Goal: Information Seeking & Learning: Learn about a topic

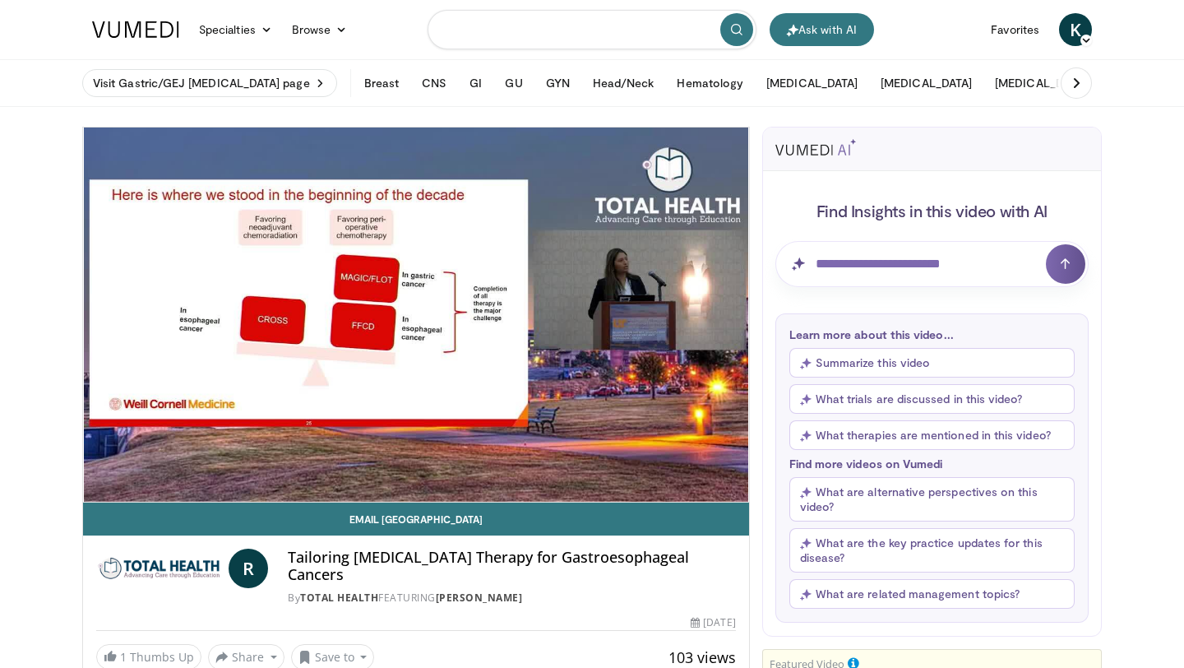
click at [503, 34] on input "Search topics, interventions" at bounding box center [592, 29] width 329 height 39
type input "**********"
click at [738, 36] on button "submit" at bounding box center [737, 29] width 33 height 33
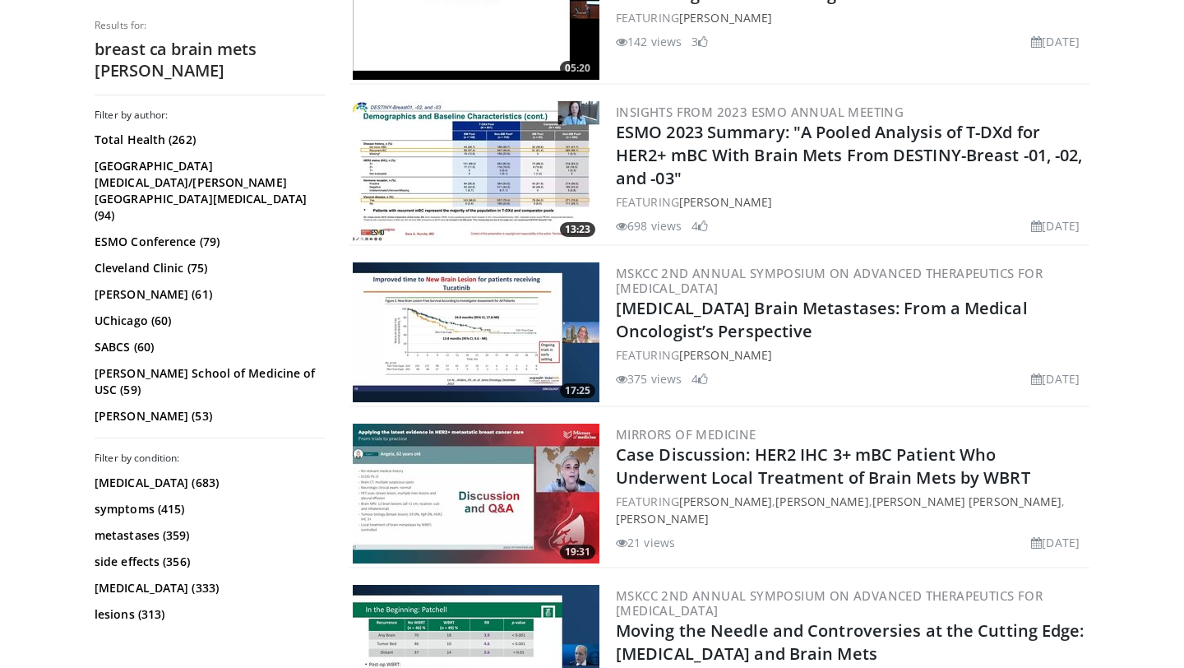
scroll to position [2829, 0]
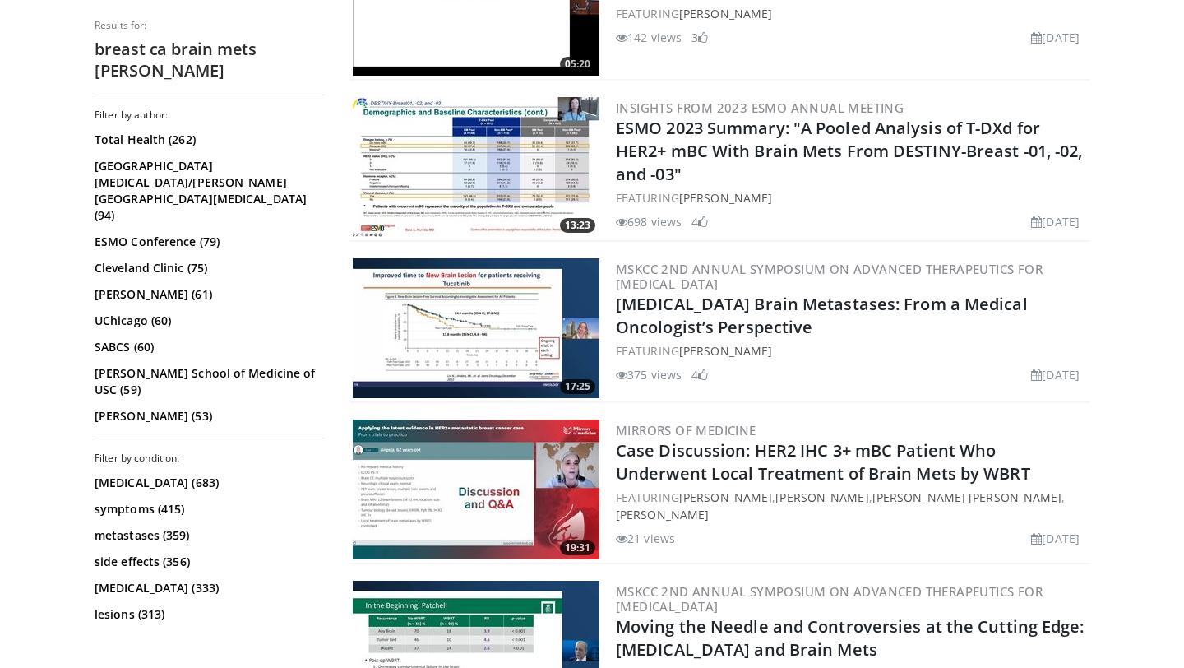
click at [491, 497] on img at bounding box center [476, 489] width 247 height 140
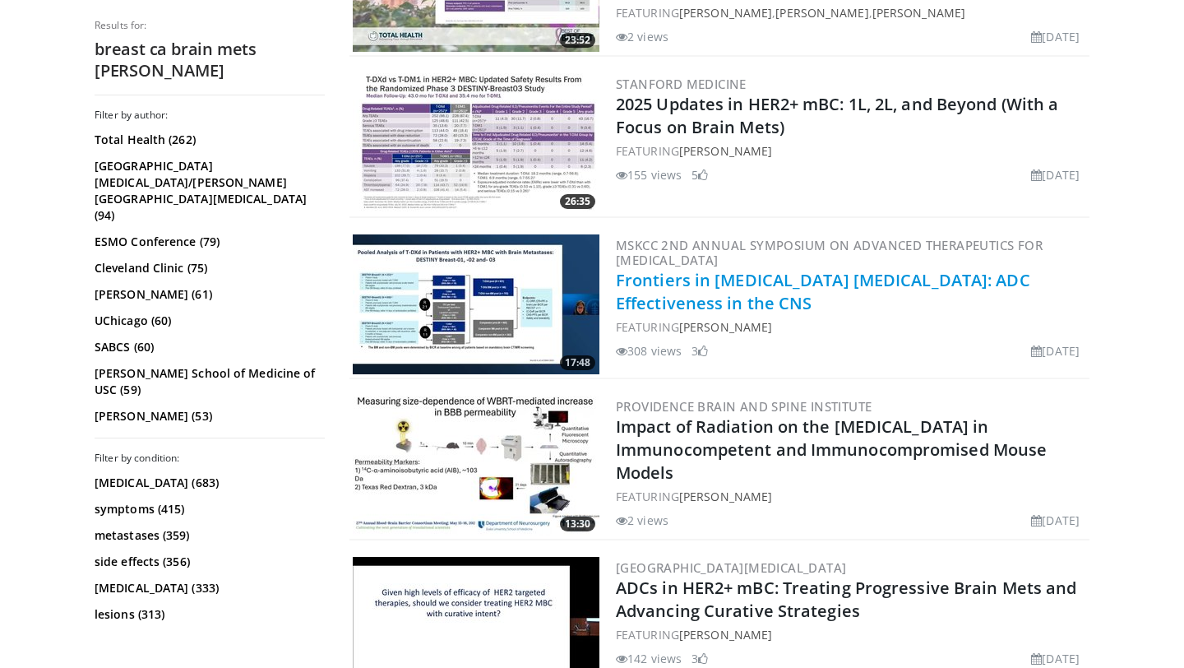
scroll to position [2204, 0]
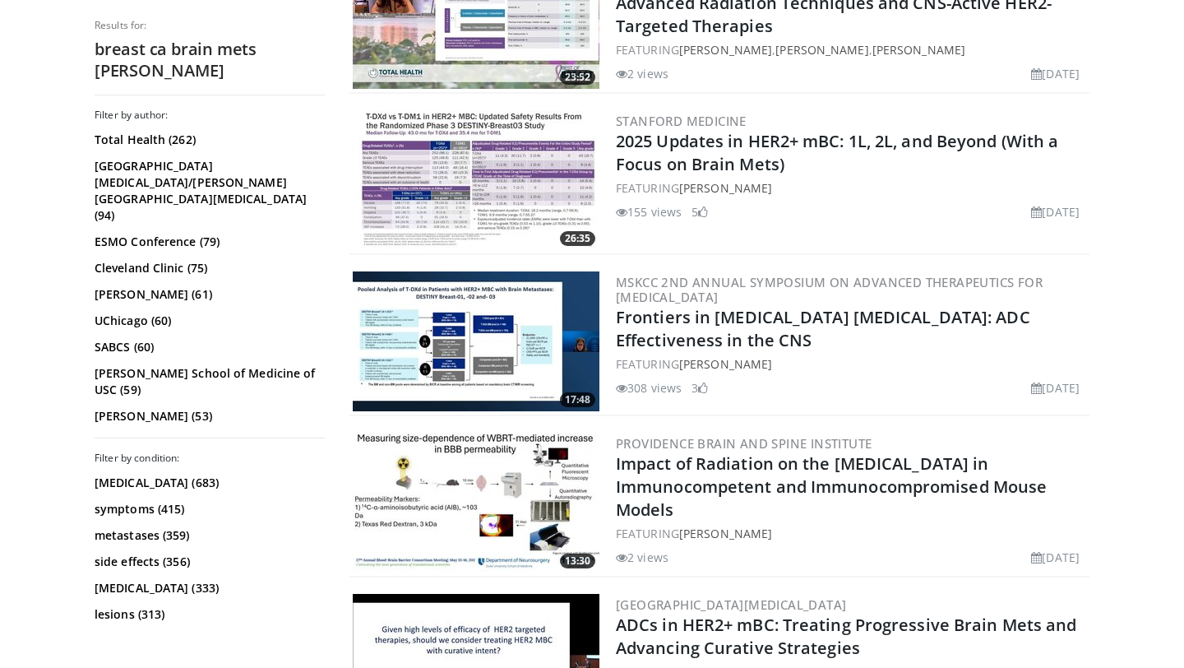
click at [833, 311] on link "Frontiers in [MEDICAL_DATA] [MEDICAL_DATA]: ADC Effectiveness in the CNS" at bounding box center [823, 328] width 415 height 45
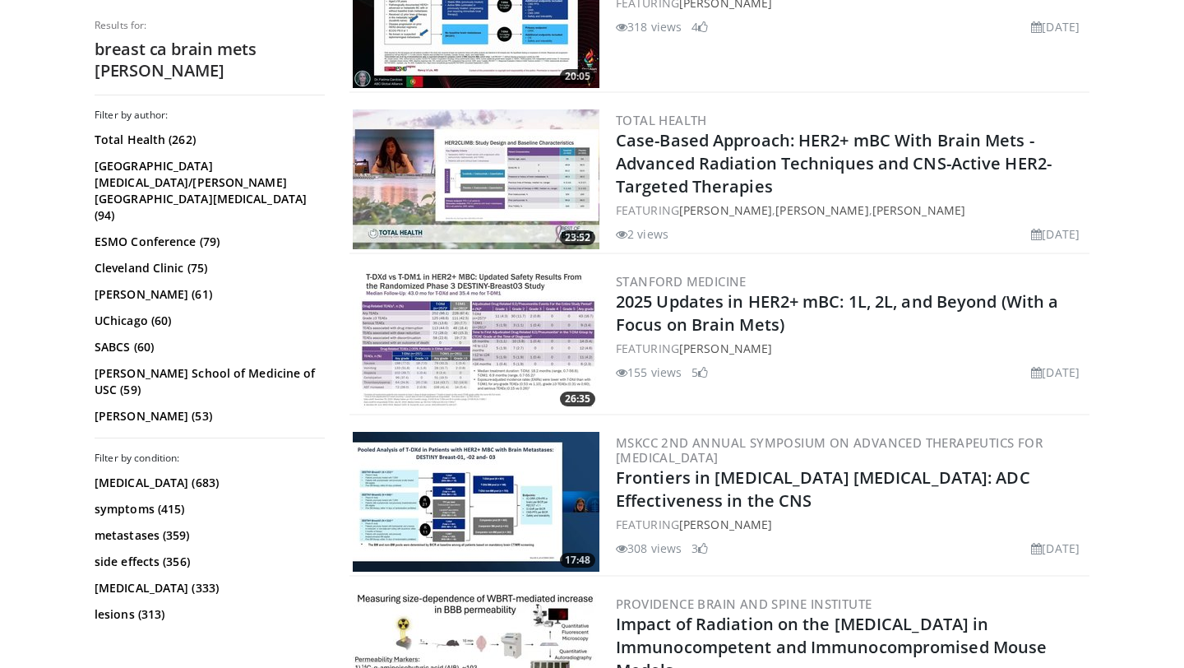
scroll to position [2007, 0]
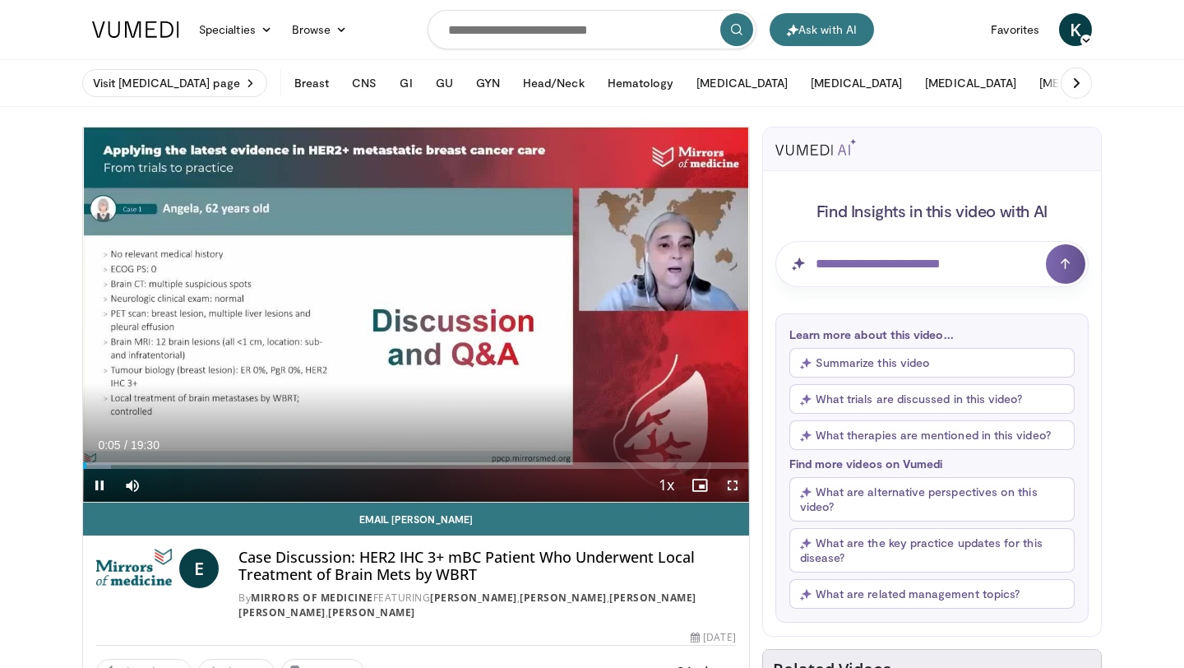
click at [734, 484] on span "Video Player" at bounding box center [732, 485] width 33 height 33
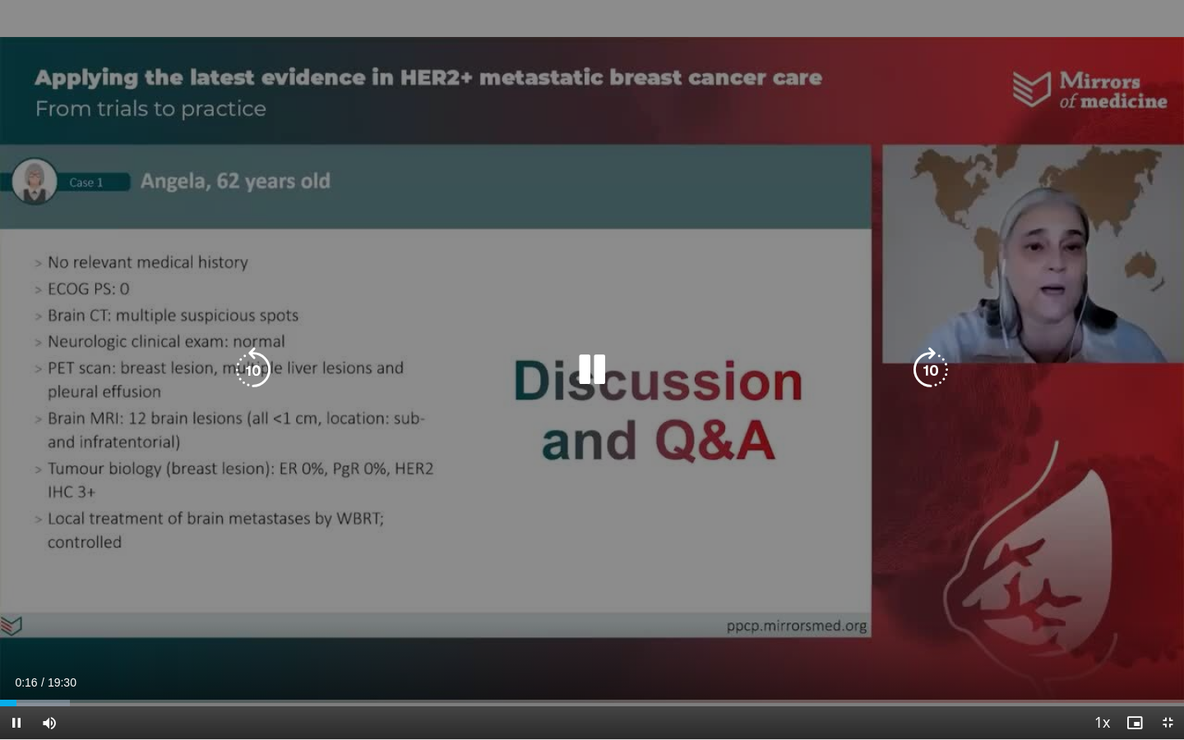
click at [829, 667] on div "10 seconds Tap to unmute" at bounding box center [592, 369] width 1184 height 739
click at [584, 349] on icon "Video Player" at bounding box center [592, 370] width 46 height 46
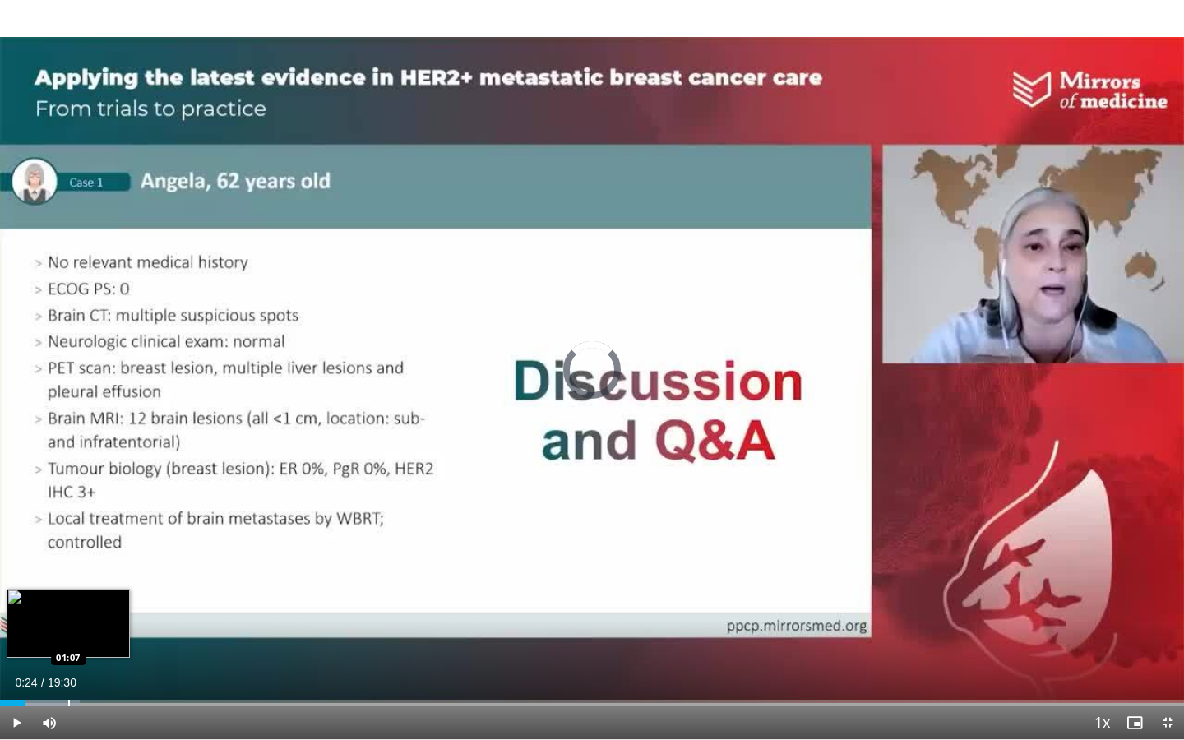
click at [68, 667] on div "Progress Bar" at bounding box center [69, 703] width 2 height 7
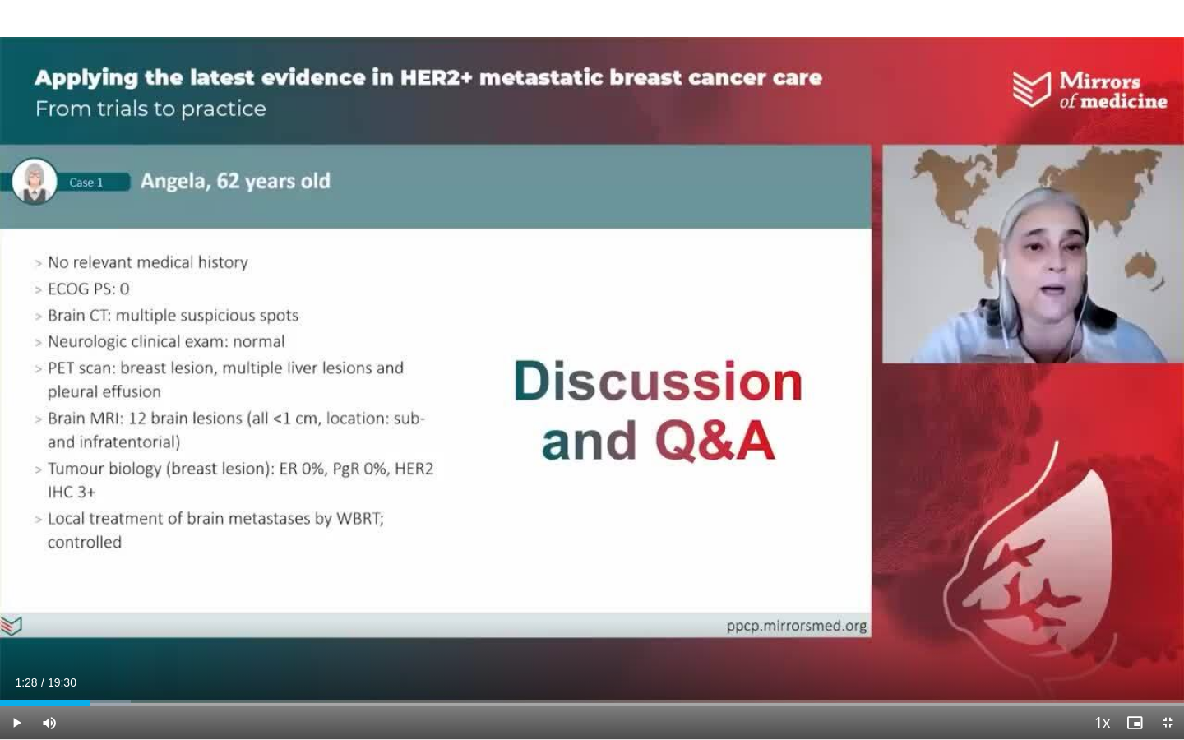
click at [90, 667] on div "Progress Bar" at bounding box center [91, 703] width 2 height 7
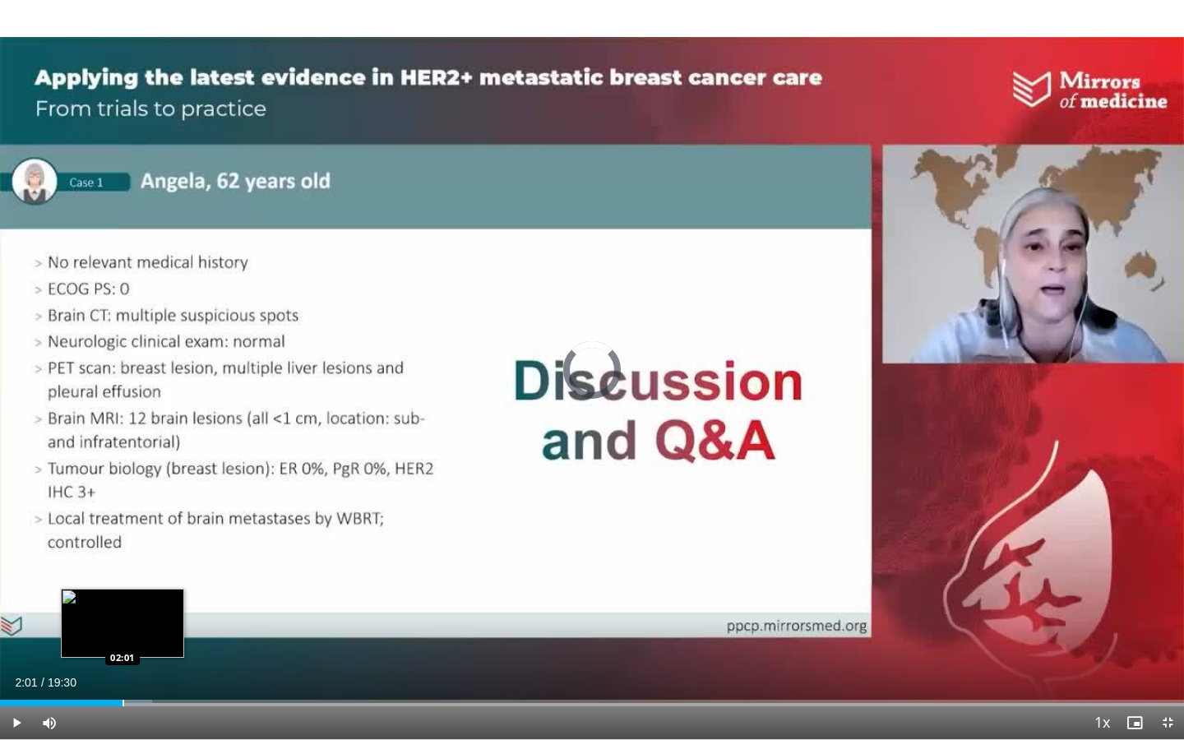
click at [123, 667] on div "Progress Bar" at bounding box center [124, 703] width 2 height 7
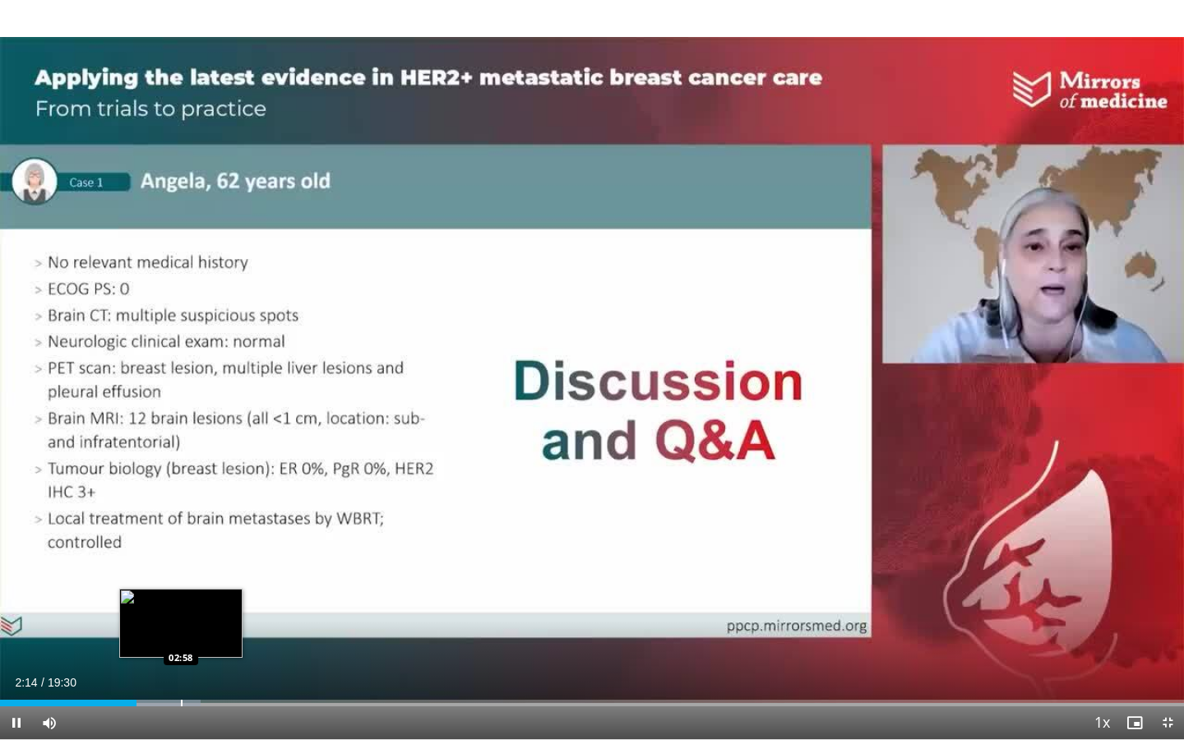
click at [181, 667] on div "Progress Bar" at bounding box center [182, 703] width 2 height 7
click at [203, 667] on div "Progress Bar" at bounding box center [204, 703] width 2 height 7
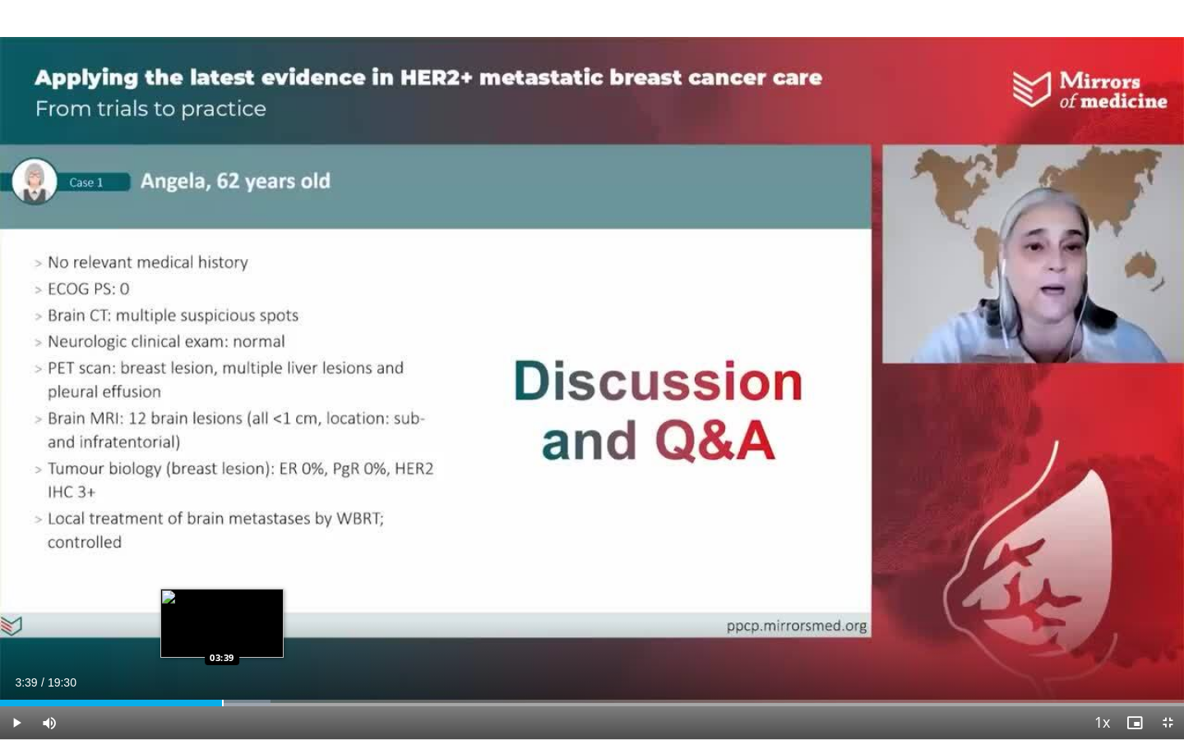
click at [222, 667] on div "Progress Bar" at bounding box center [223, 703] width 2 height 7
click at [257, 667] on div "Loaded : 23.93% 04:13 04:13" at bounding box center [592, 699] width 1184 height 16
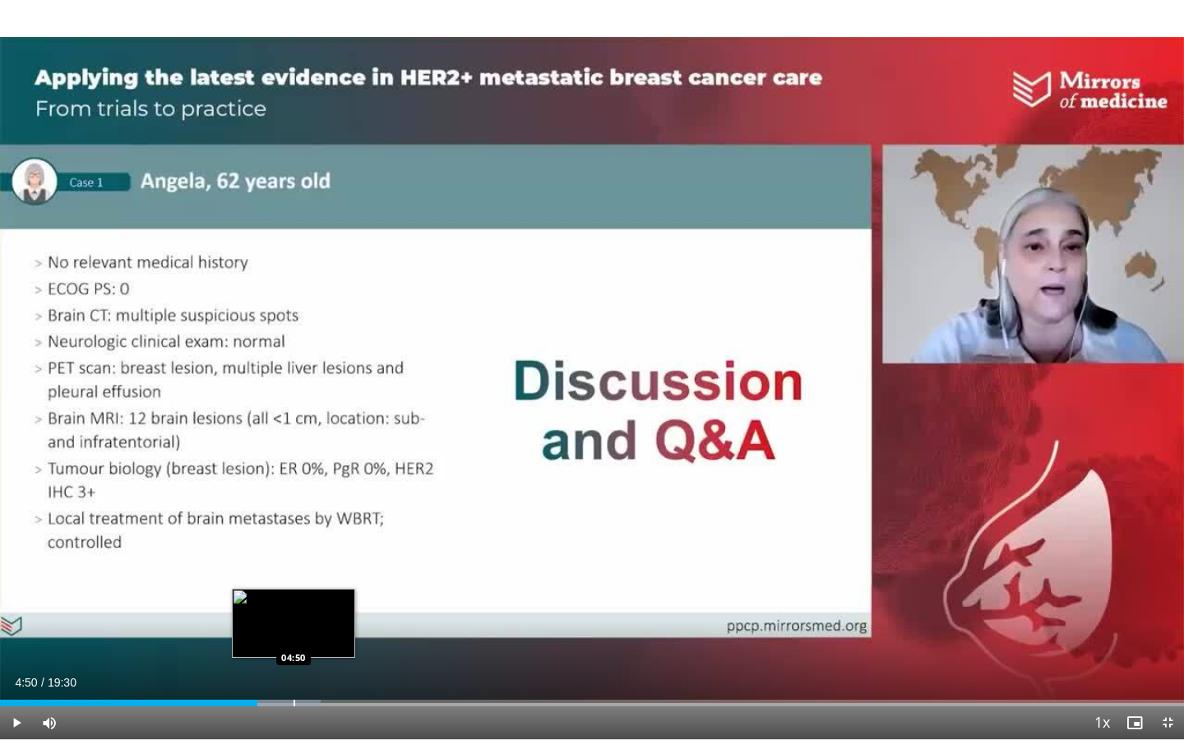
click at [294, 667] on div "Progress Bar" at bounding box center [295, 703] width 2 height 7
click at [310, 667] on div "Progress Bar" at bounding box center [311, 703] width 2 height 7
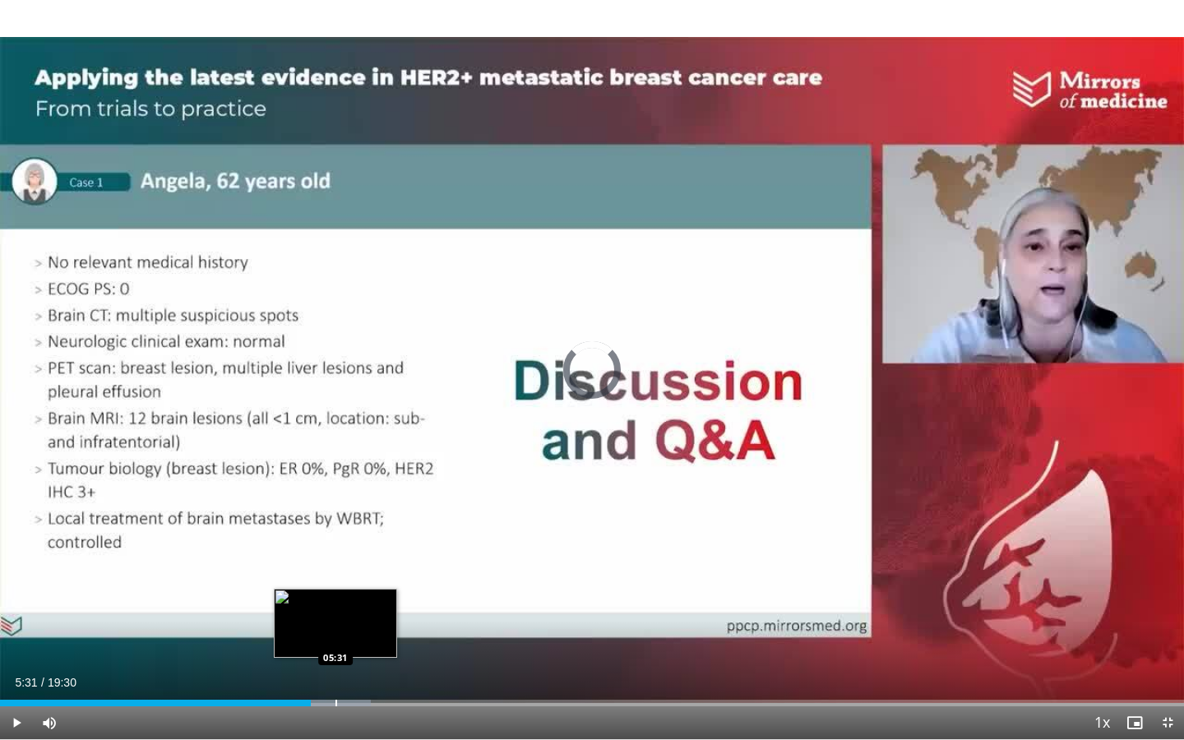
click at [336, 667] on div "Progress Bar" at bounding box center [337, 703] width 2 height 7
click at [364, 667] on div "Progress Bar" at bounding box center [365, 703] width 2 height 7
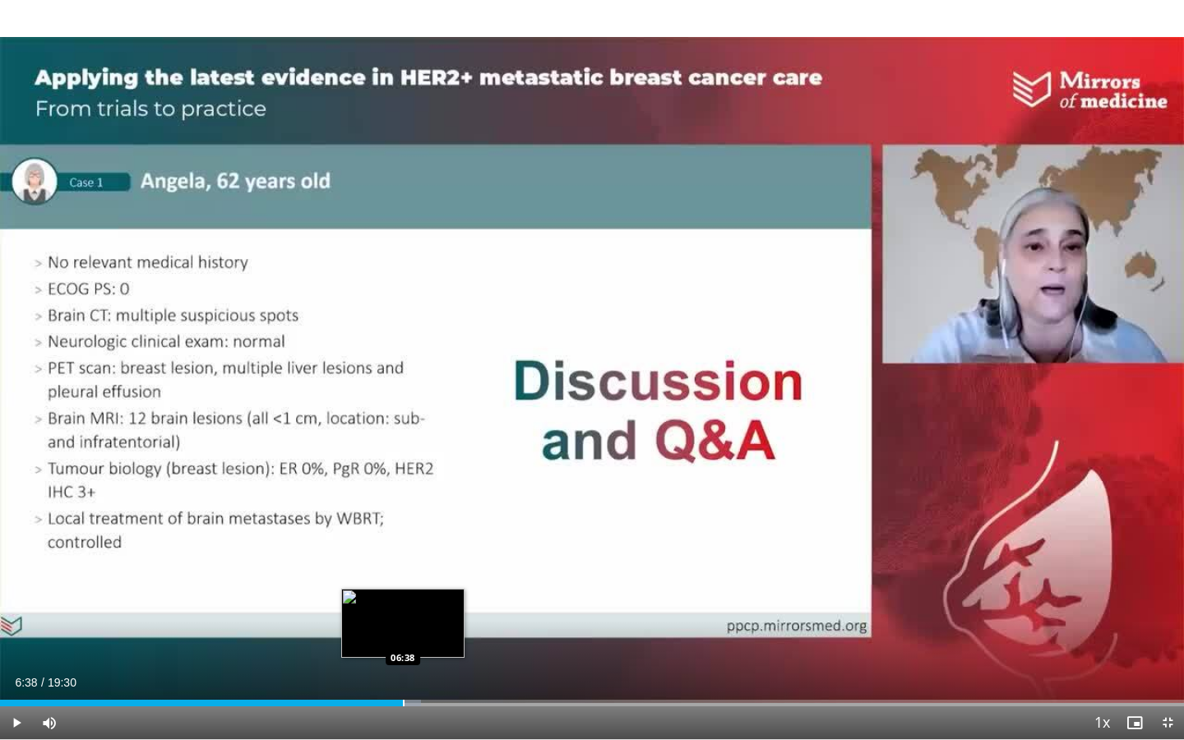
click at [403, 667] on div "Progress Bar" at bounding box center [404, 703] width 2 height 7
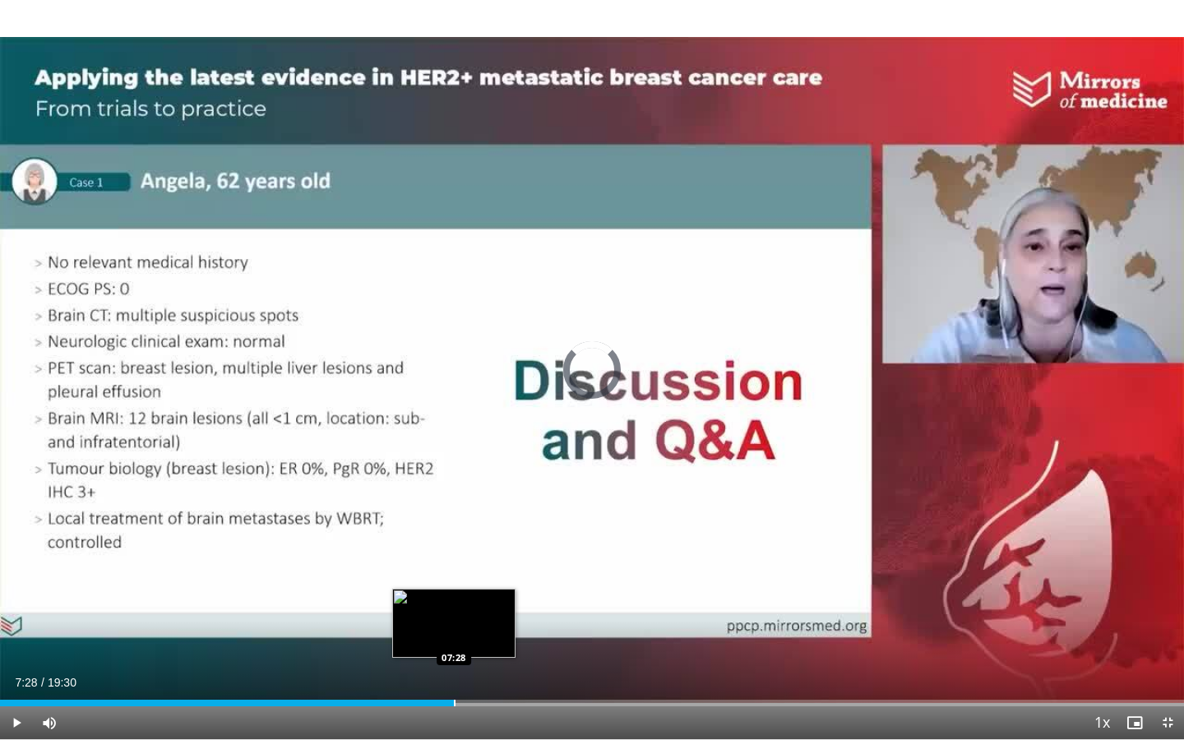
click at [454, 667] on div "Progress Bar" at bounding box center [455, 703] width 2 height 7
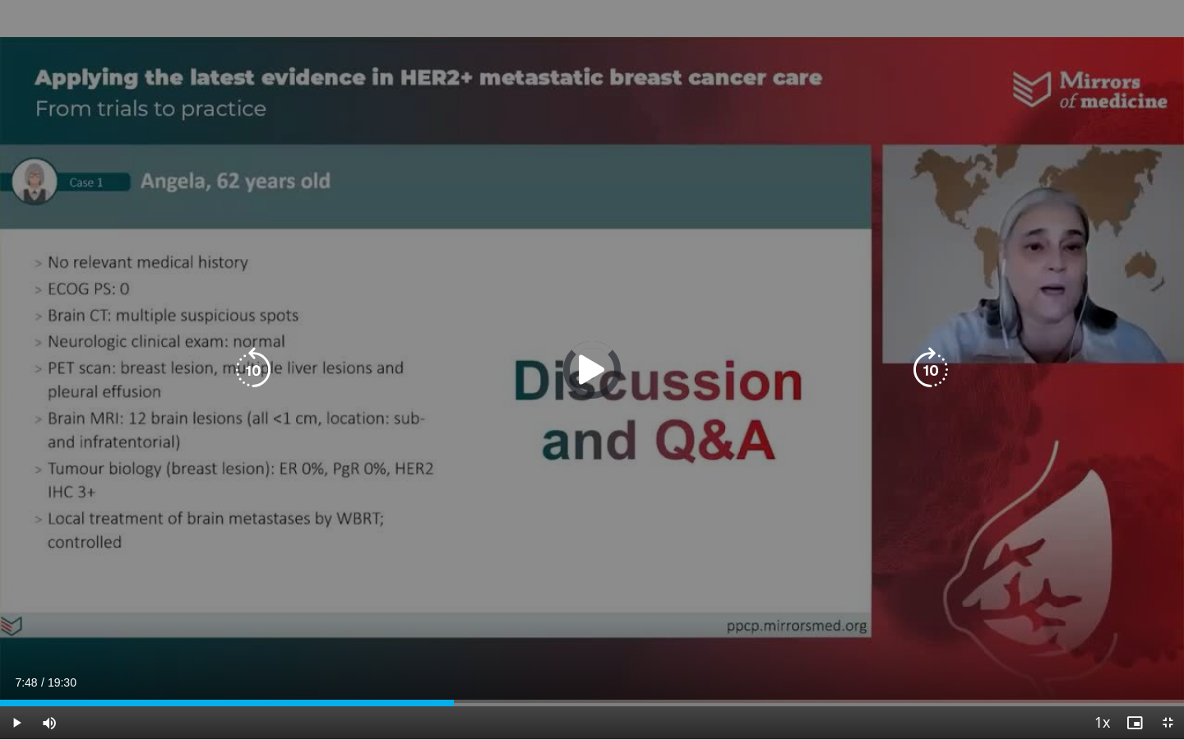
click at [474, 667] on div "Loaded : 0.00% 07:28 07:43" at bounding box center [592, 703] width 1184 height 7
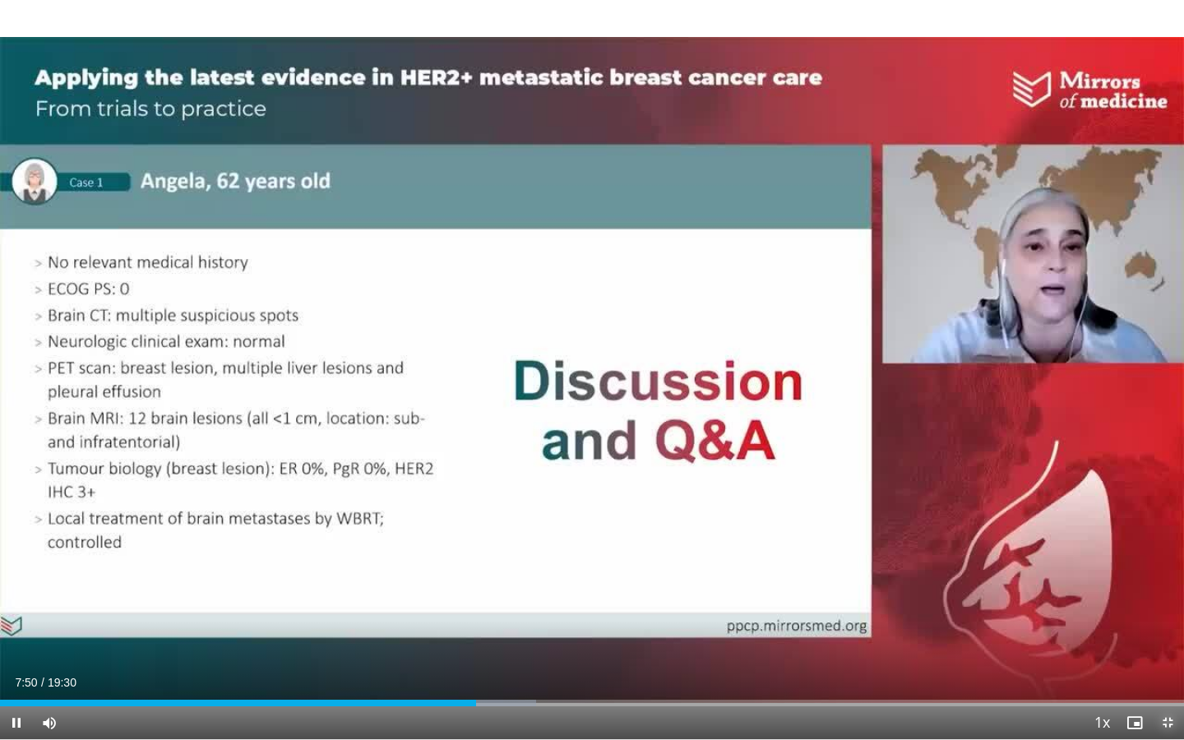
click at [1166, 667] on span "Video Player" at bounding box center [1168, 723] width 33 height 33
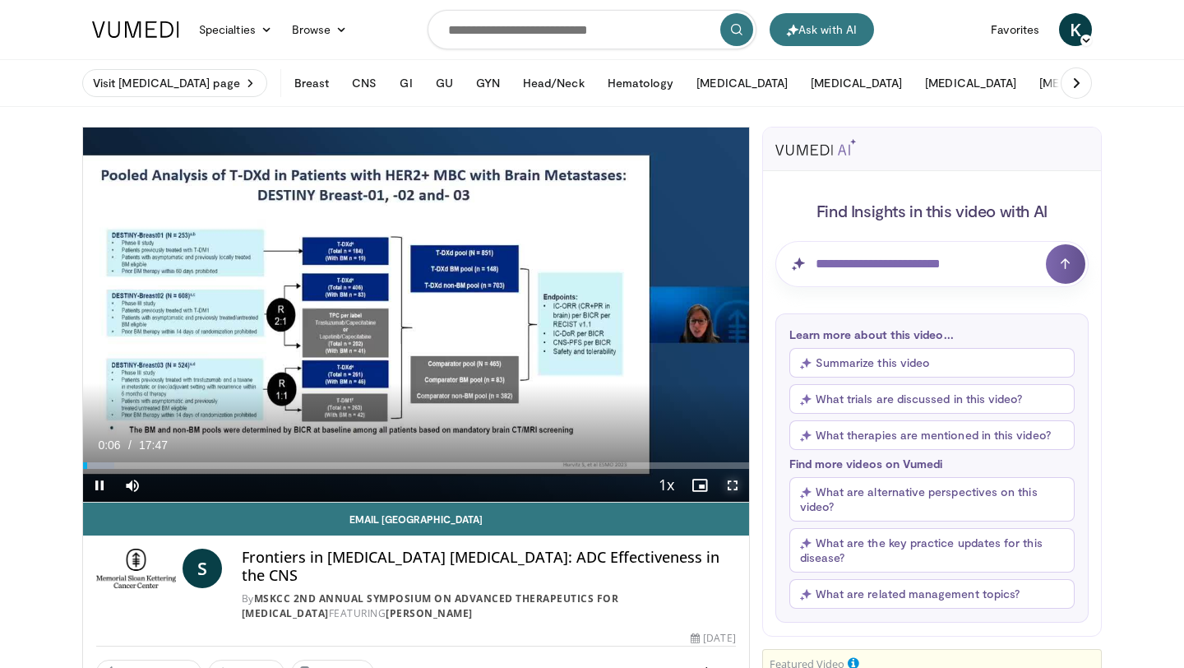
click at [731, 486] on span "Video Player" at bounding box center [732, 485] width 33 height 33
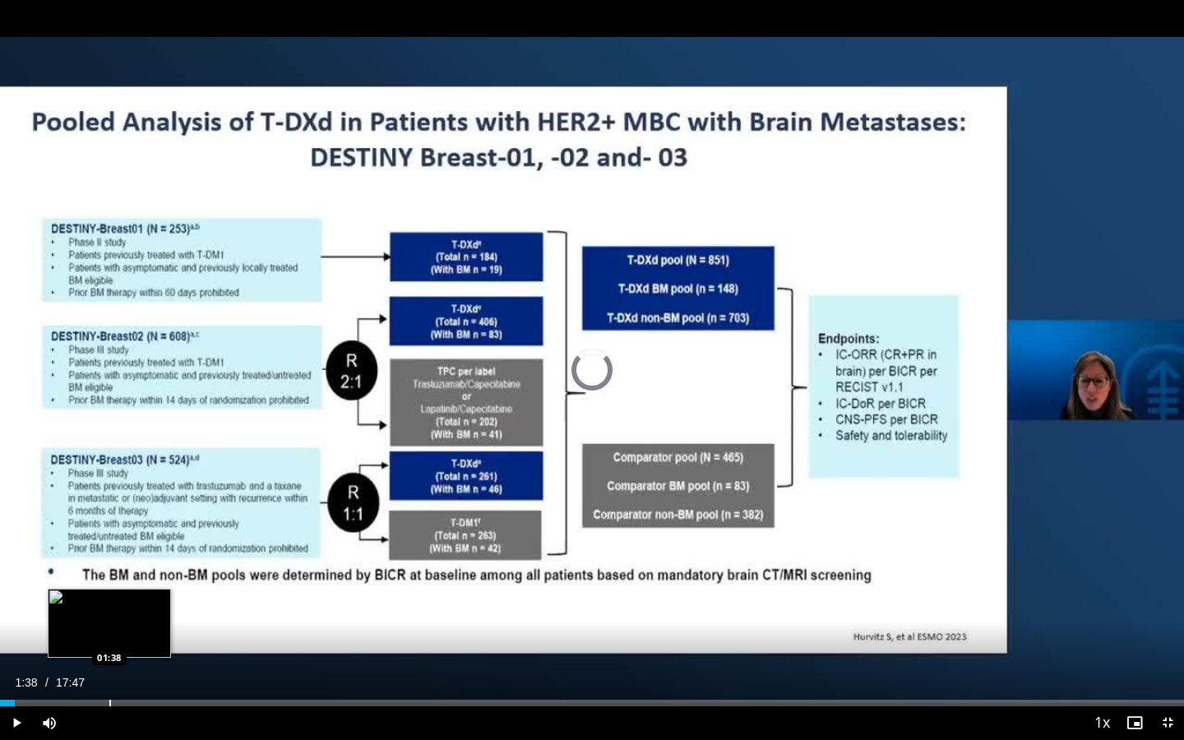
click at [109, 667] on div "Progress Bar" at bounding box center [110, 703] width 2 height 7
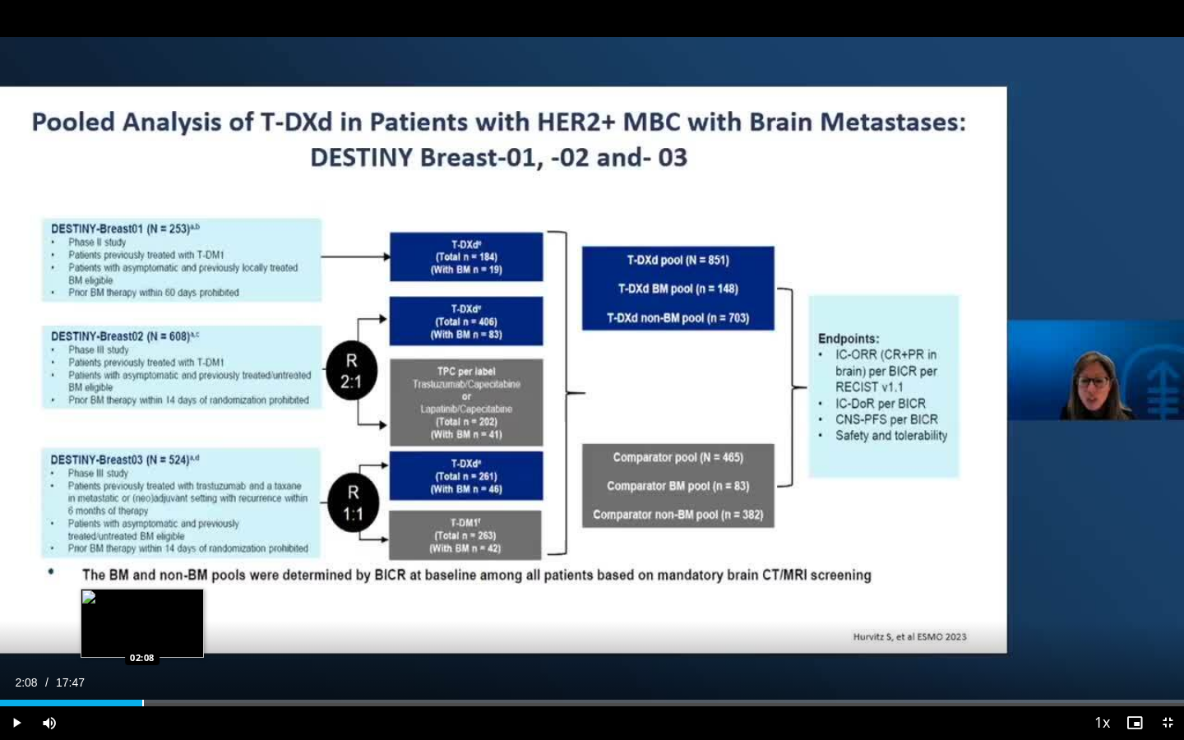
click at [142, 667] on div "Progress Bar" at bounding box center [143, 703] width 2 height 7
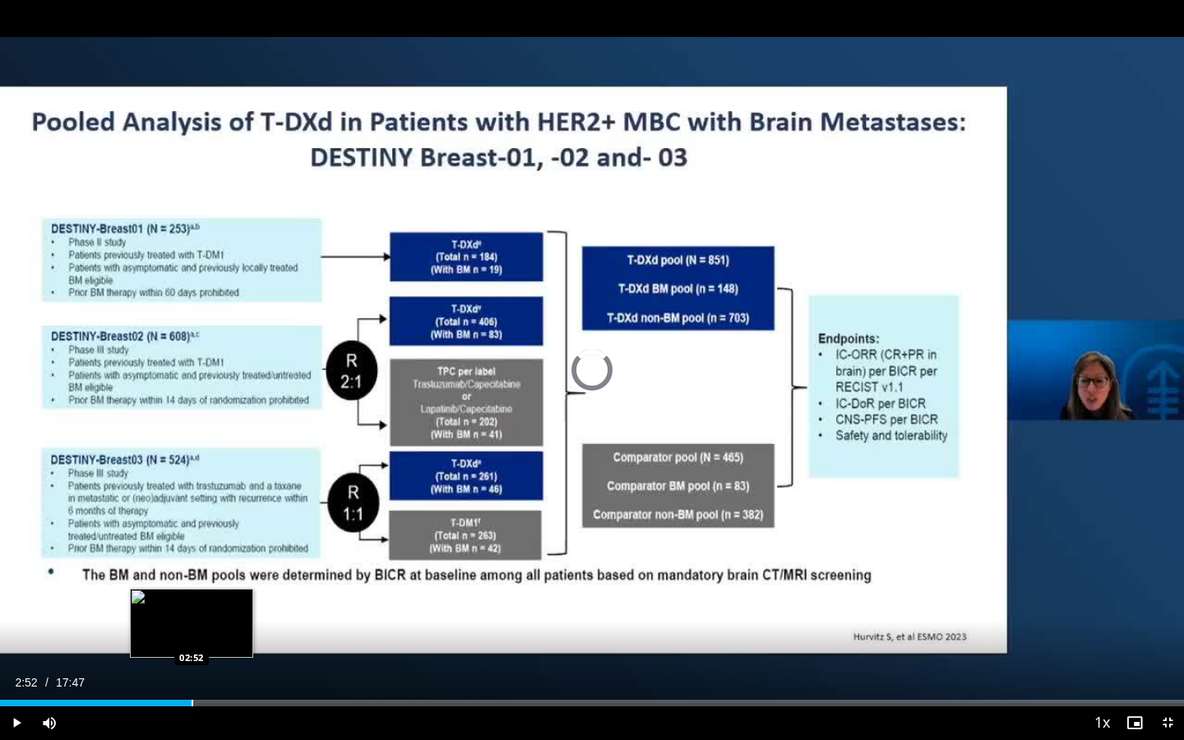
click at [192, 667] on div "Progress Bar" at bounding box center [193, 703] width 2 height 7
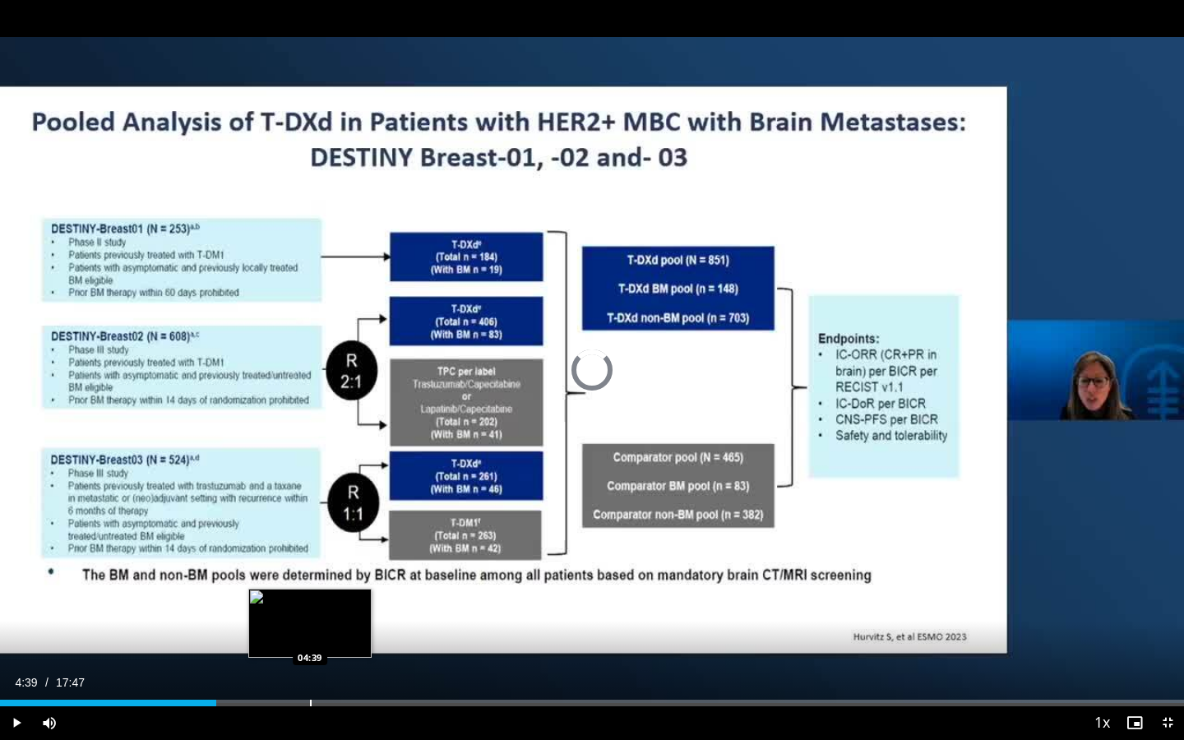
click at [310, 667] on div "Progress Bar" at bounding box center [311, 703] width 2 height 7
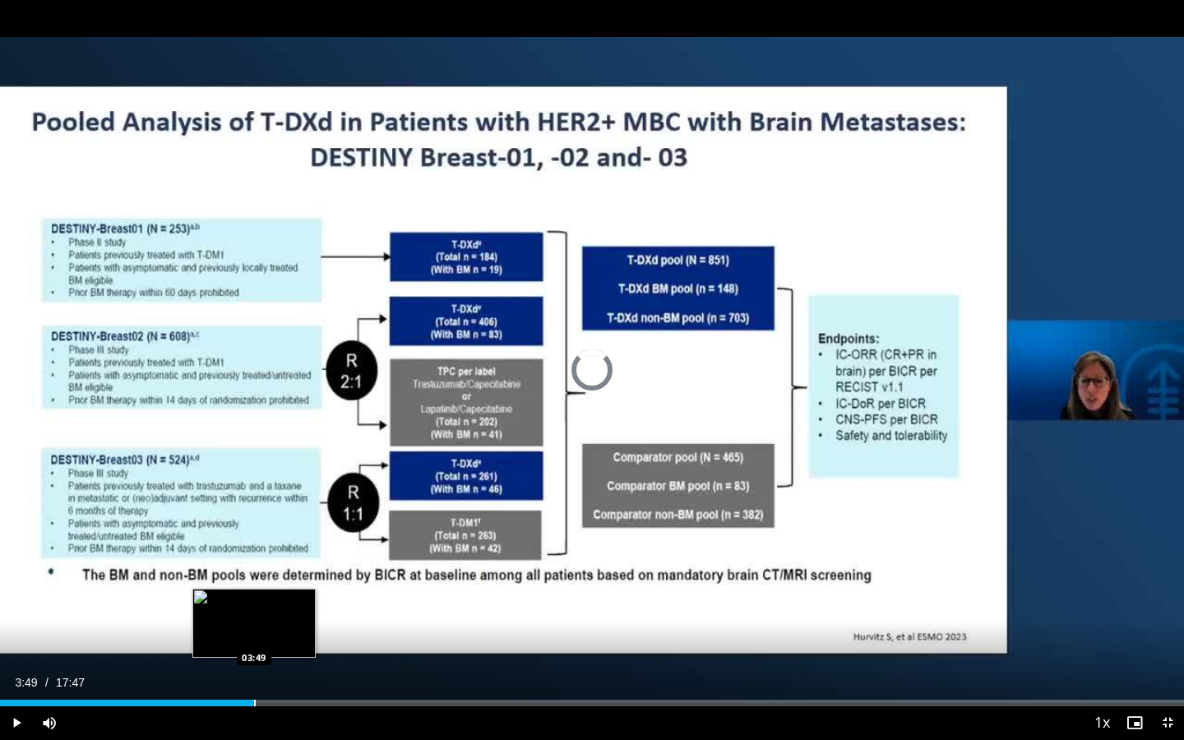
click at [254, 667] on div "Progress Bar" at bounding box center [255, 703] width 2 height 7
click at [240, 667] on div "Progress Bar" at bounding box center [241, 703] width 2 height 7
click at [271, 667] on div "Progress Bar" at bounding box center [272, 703] width 2 height 7
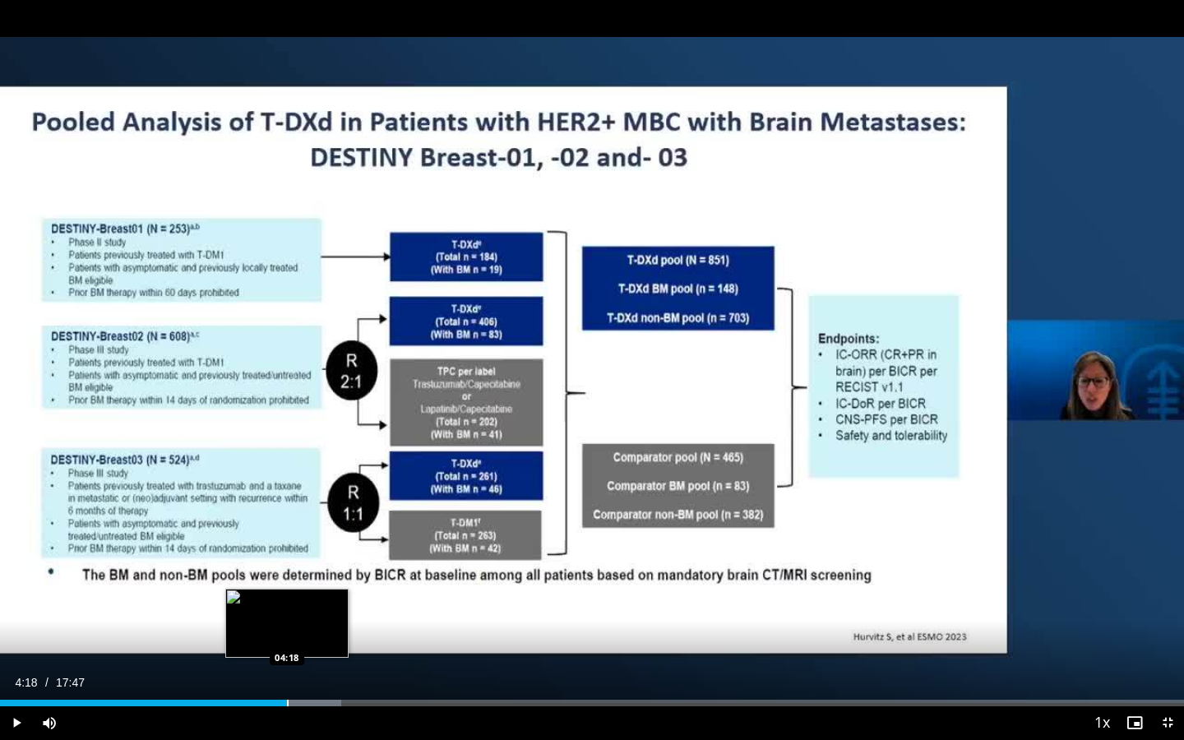
click at [287, 667] on div "Progress Bar" at bounding box center [288, 703] width 2 height 7
click at [301, 667] on div "Progress Bar" at bounding box center [302, 703] width 2 height 7
click at [326, 667] on div "Progress Bar" at bounding box center [327, 703] width 2 height 7
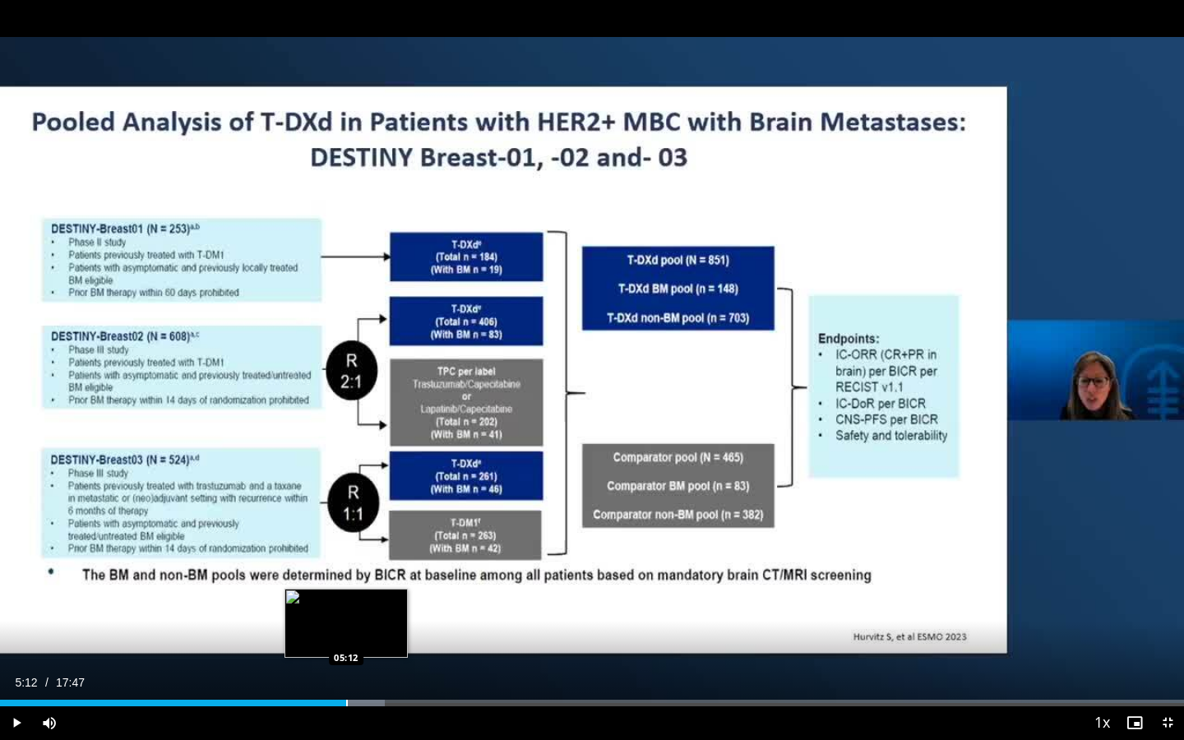
click at [346, 667] on div "Progress Bar" at bounding box center [347, 703] width 2 height 7
click at [362, 667] on div "Progress Bar" at bounding box center [363, 703] width 2 height 7
click at [378, 667] on div "Progress Bar" at bounding box center [379, 703] width 2 height 7
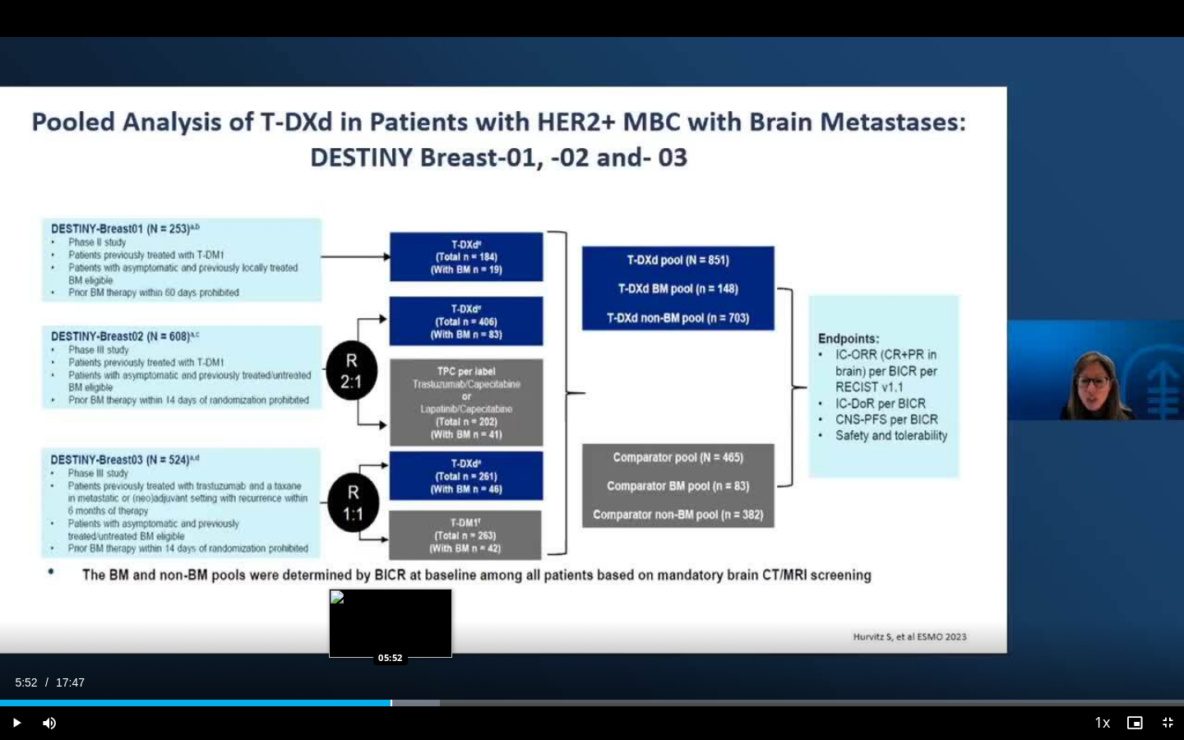
click at [391, 667] on div "Progress Bar" at bounding box center [392, 703] width 2 height 7
click at [422, 667] on div "Progress Bar" at bounding box center [423, 703] width 2 height 7
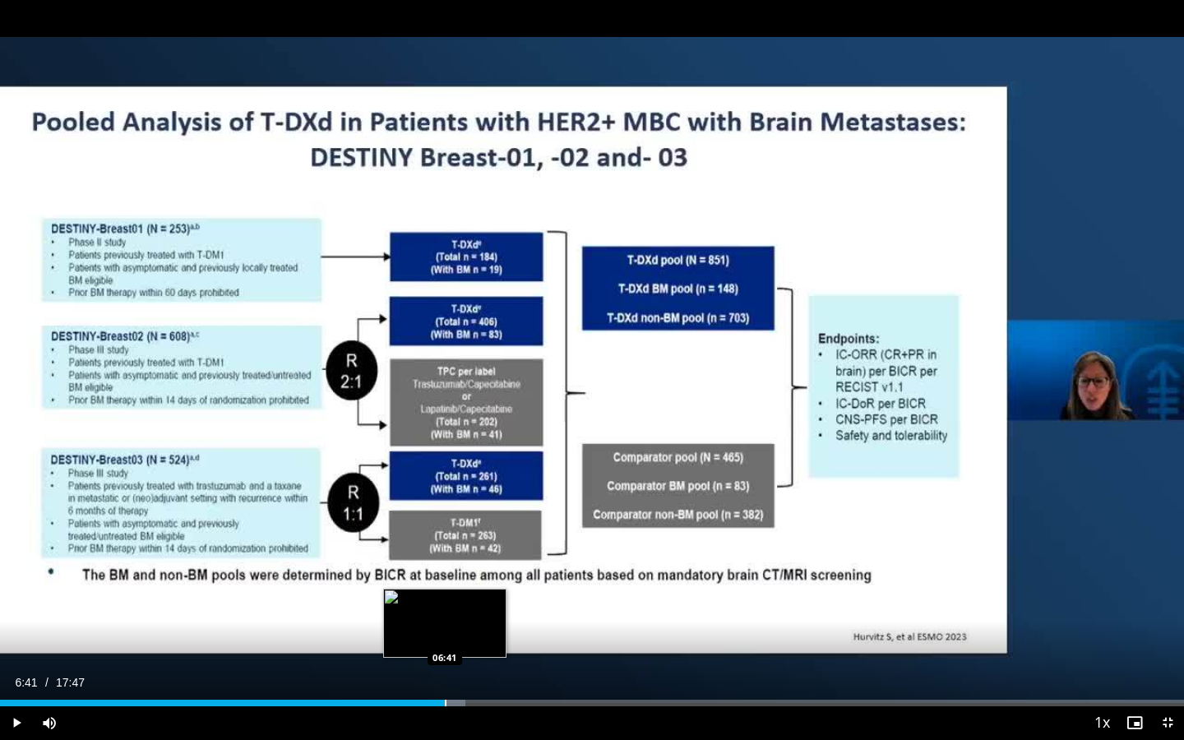
click at [445, 667] on div "Progress Bar" at bounding box center [446, 703] width 2 height 7
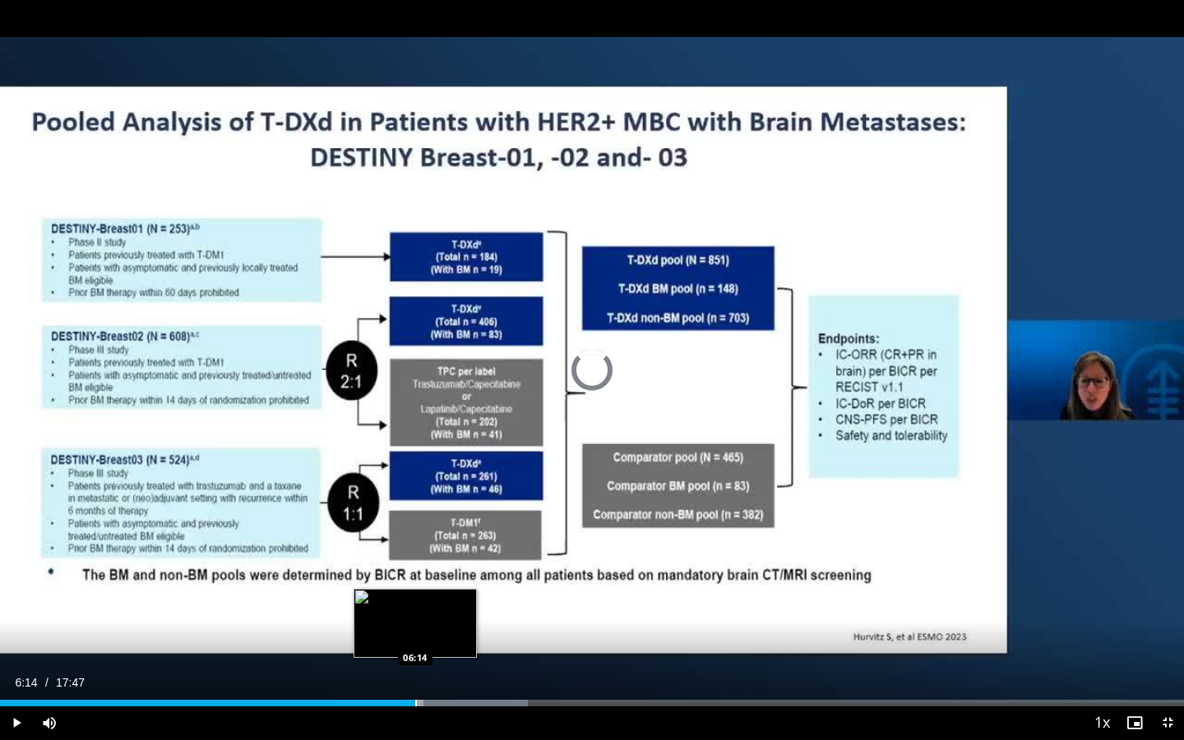
click at [415, 667] on div "Progress Bar" at bounding box center [416, 703] width 2 height 7
click at [398, 667] on div "Progress Bar" at bounding box center [399, 703] width 2 height 7
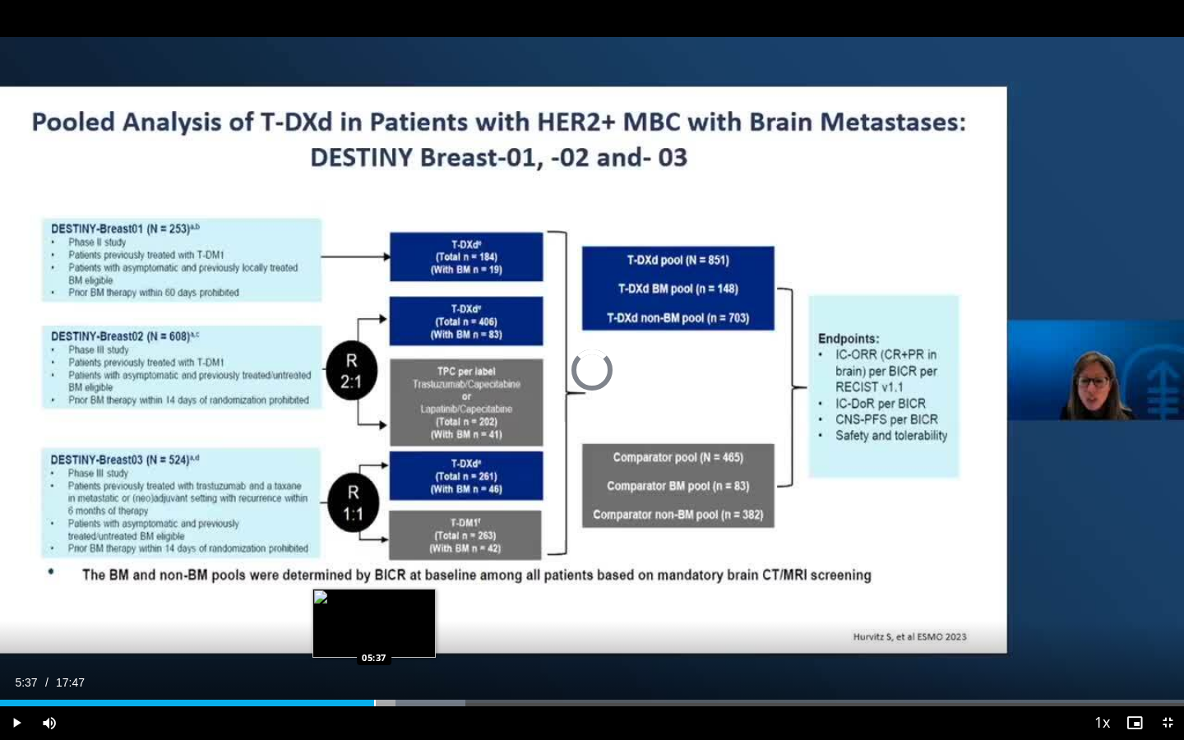
click at [374, 667] on div "Progress Bar" at bounding box center [375, 703] width 2 height 7
click at [360, 667] on div "Progress Bar" at bounding box center [361, 703] width 2 height 7
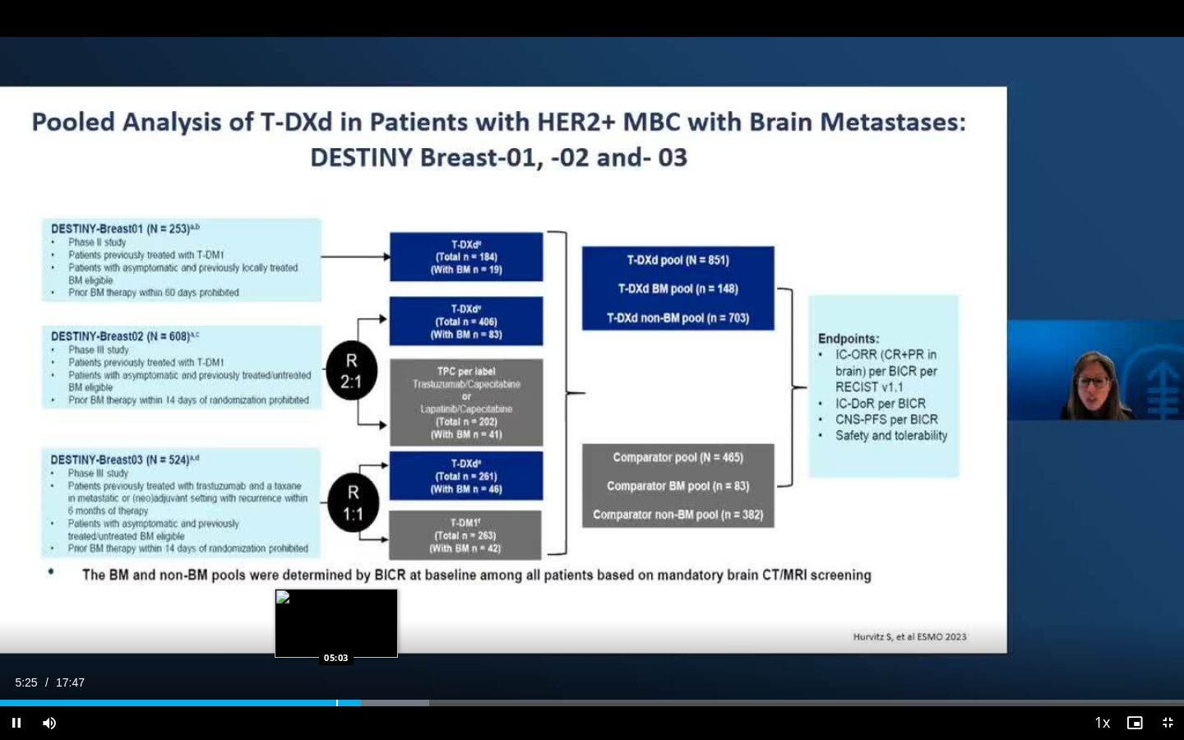
click at [336, 667] on div "Progress Bar" at bounding box center [337, 703] width 2 height 7
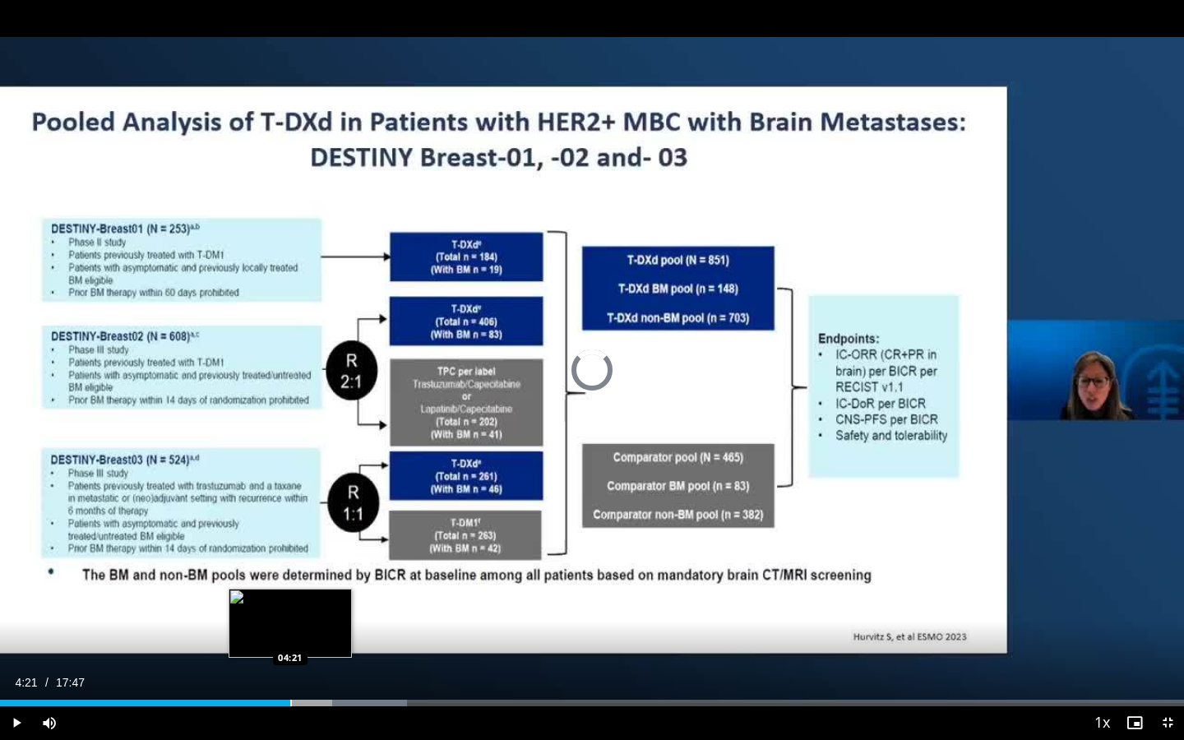
click at [290, 667] on div "Progress Bar" at bounding box center [291, 703] width 2 height 7
click at [273, 667] on div "Progress Bar" at bounding box center [274, 703] width 2 height 7
click at [252, 667] on div "Progress Bar" at bounding box center [253, 703] width 2 height 7
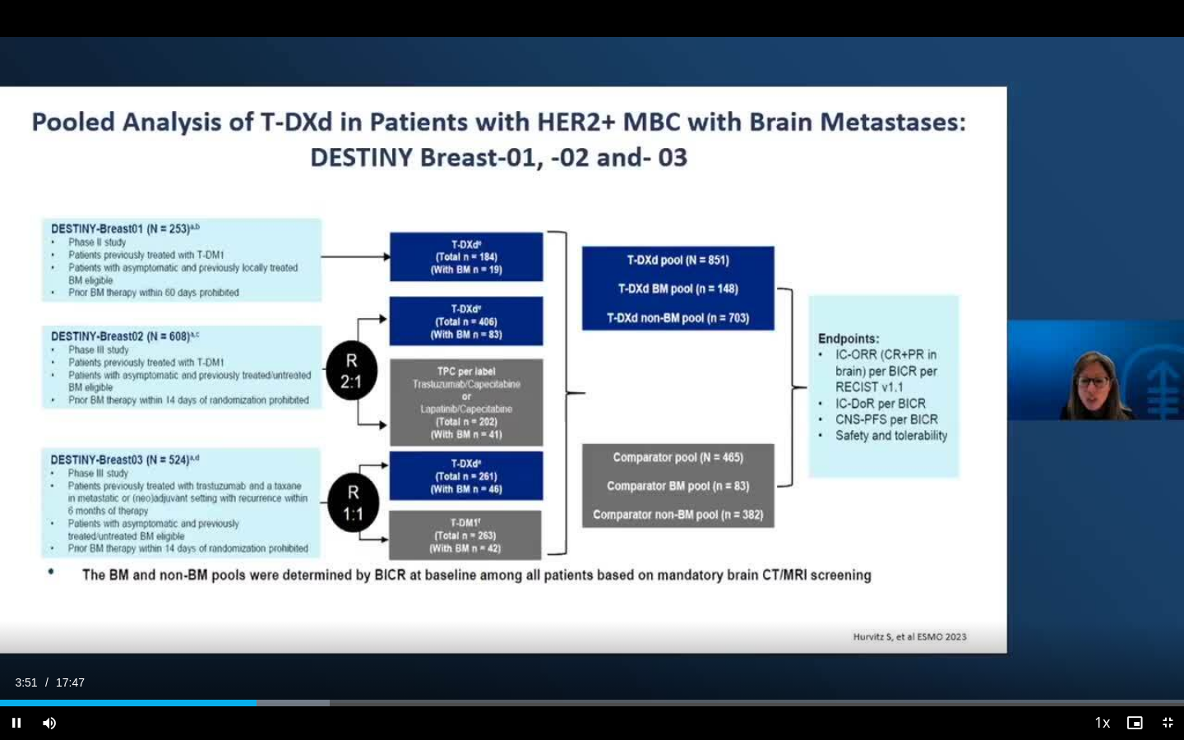
click at [248, 667] on div "Video Player" at bounding box center [576, 723] width 1020 height 33
click at [232, 667] on div "Video Player" at bounding box center [576, 723] width 1020 height 33
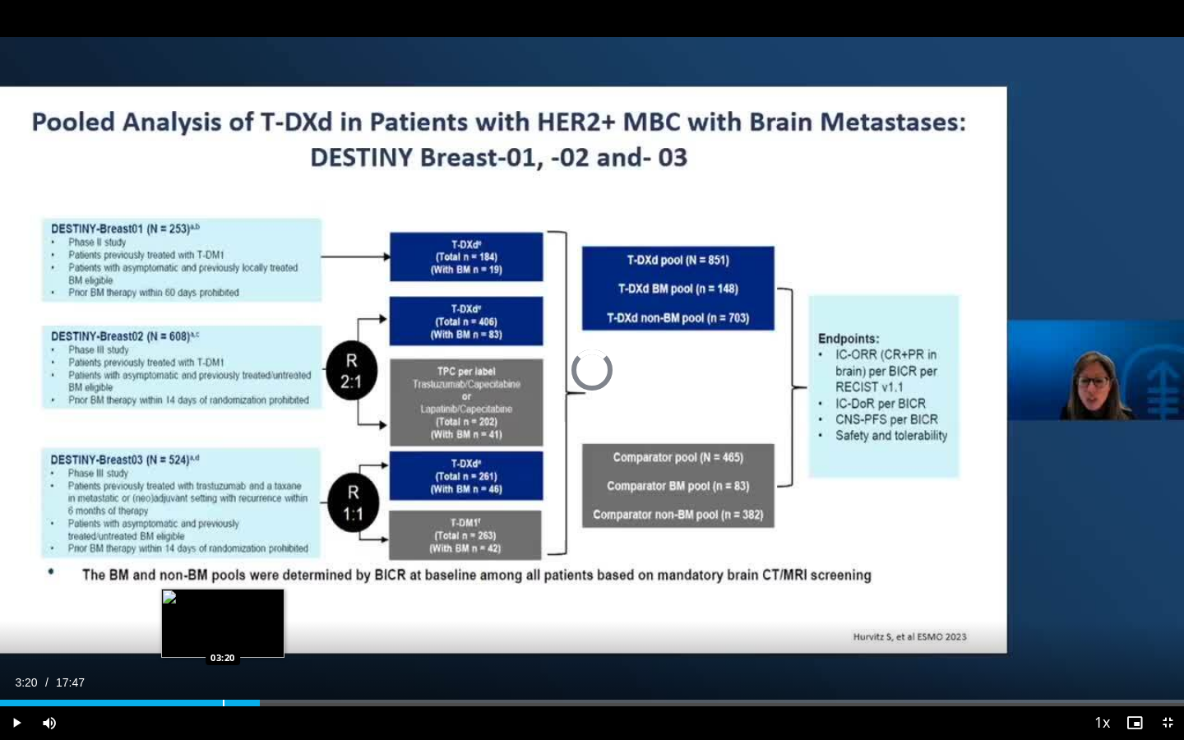
click at [223, 667] on div "Progress Bar" at bounding box center [224, 703] width 2 height 7
click at [209, 667] on div "Loaded : 25.07% 03:08 03:09" at bounding box center [592, 703] width 1184 height 7
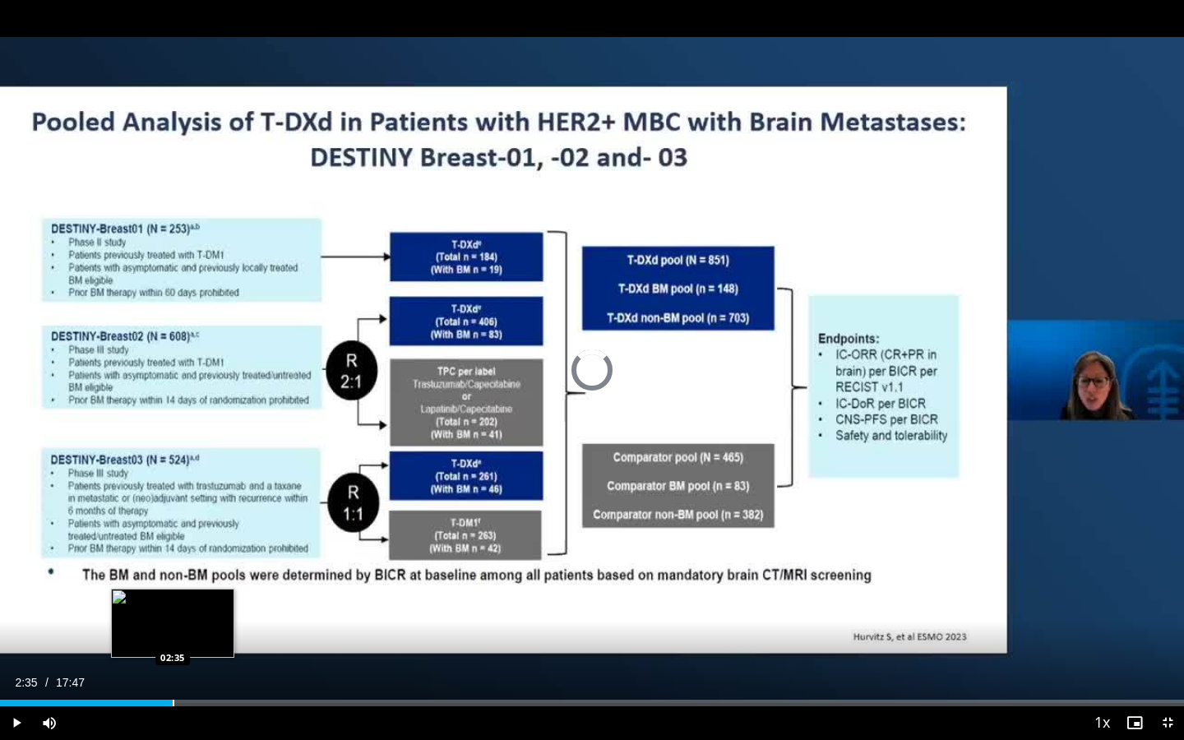
click at [173, 667] on div "Progress Bar" at bounding box center [174, 703] width 2 height 7
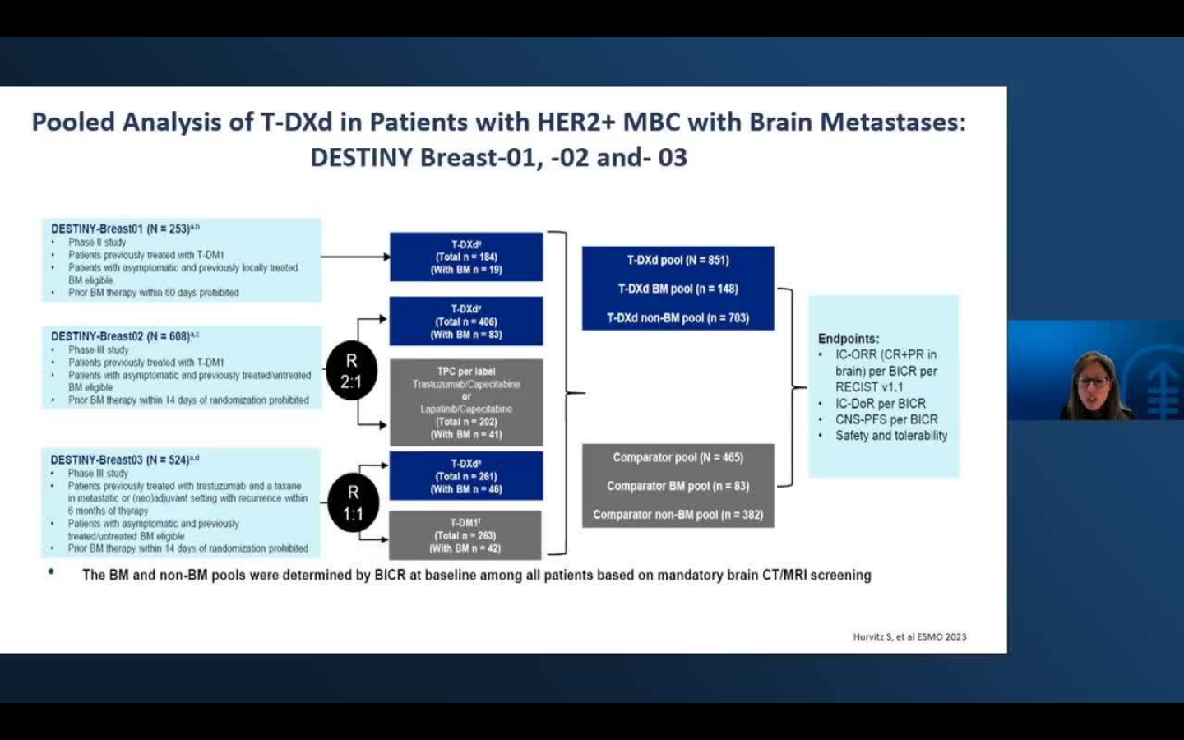
click at [172, 667] on video-js "**********" at bounding box center [592, 370] width 1184 height 740
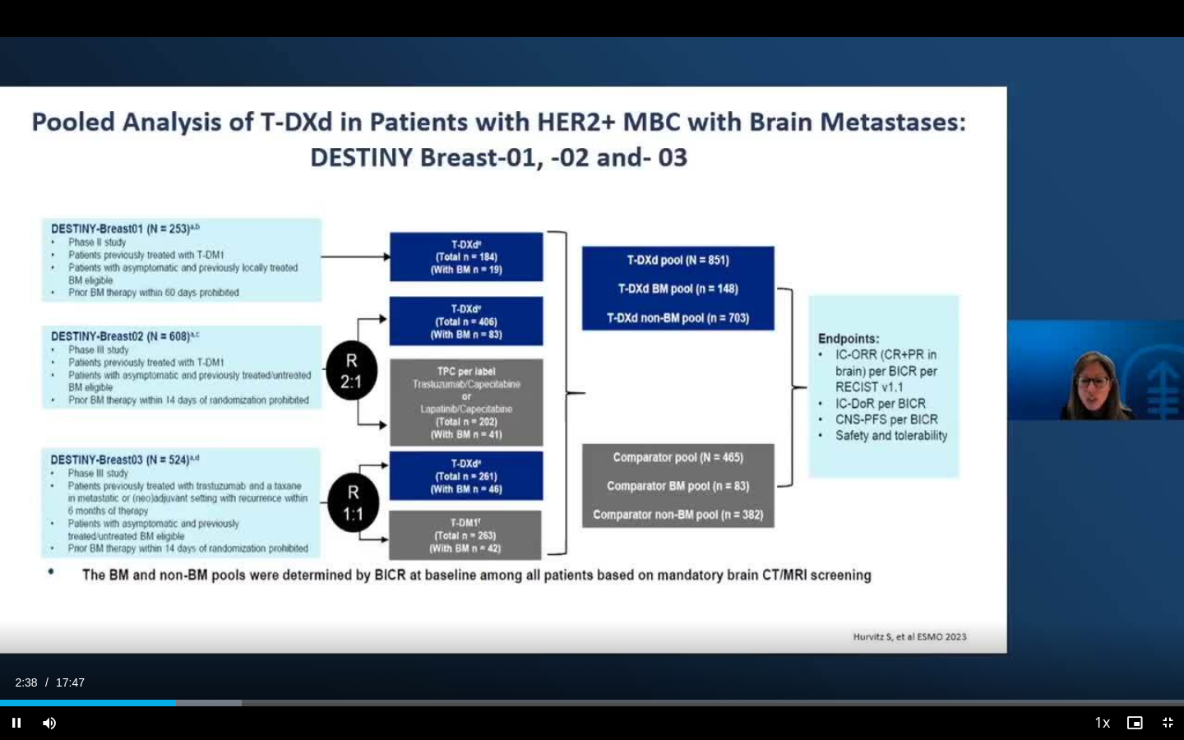
click at [160, 667] on div "Video Player" at bounding box center [576, 723] width 1020 height 33
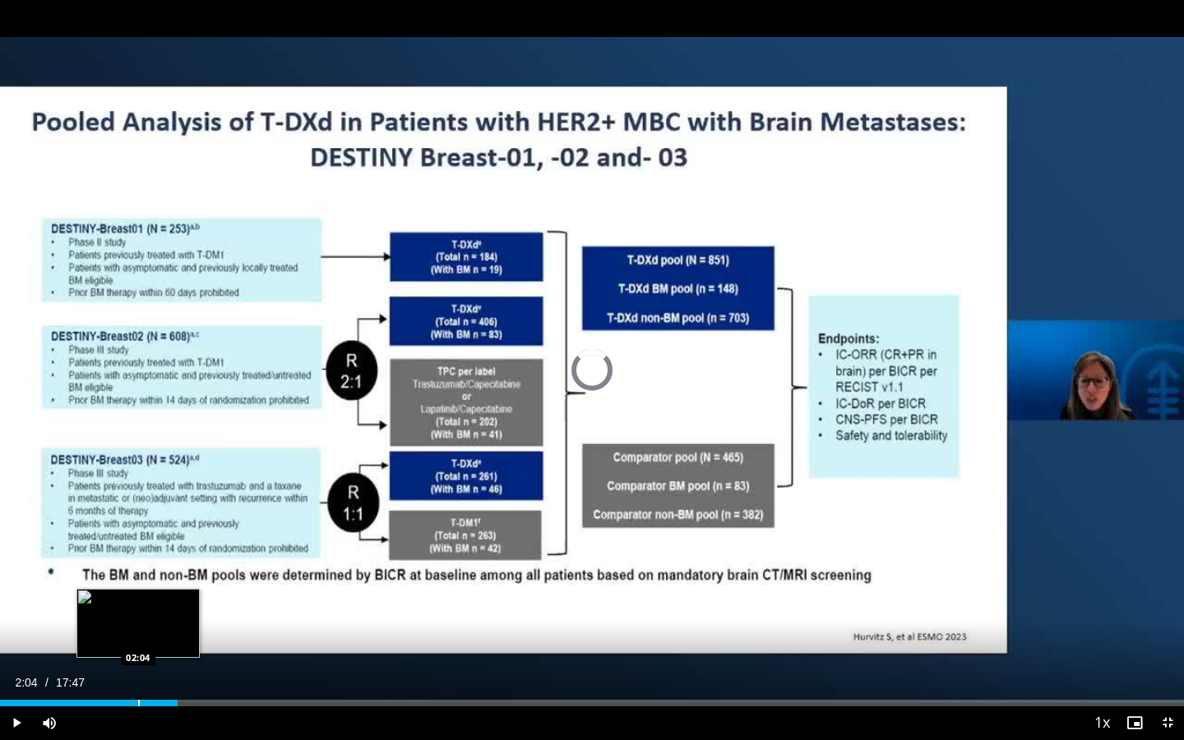
click at [138, 667] on div "Progress Bar" at bounding box center [139, 703] width 2 height 7
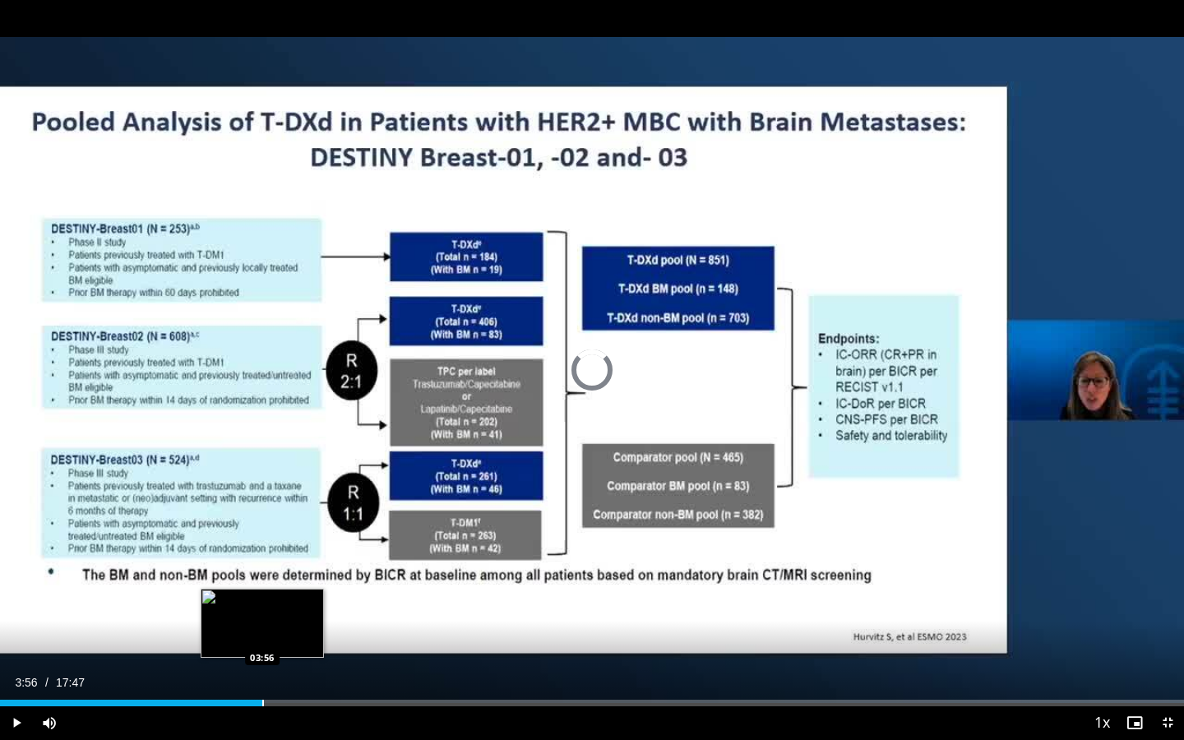
click at [262, 667] on div "Progress Bar" at bounding box center [263, 703] width 2 height 7
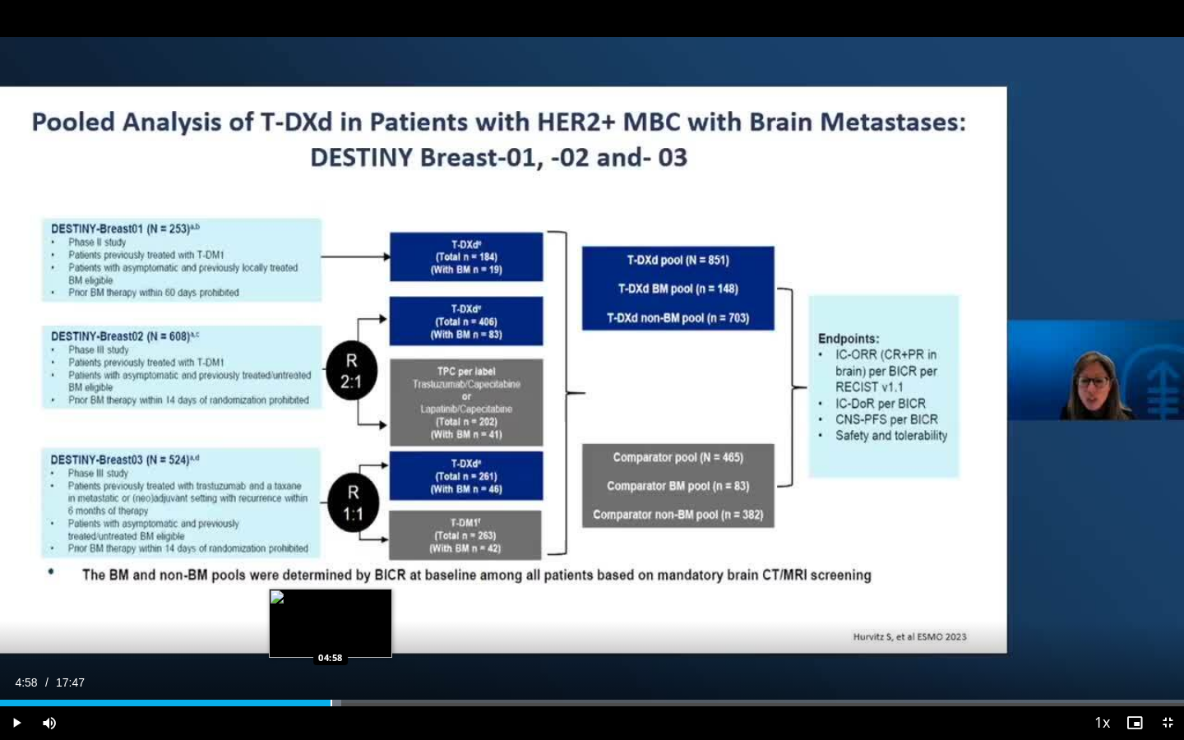
click at [331, 667] on div "Progress Bar" at bounding box center [332, 703] width 2 height 7
click at [360, 667] on div "Progress Bar" at bounding box center [361, 703] width 2 height 7
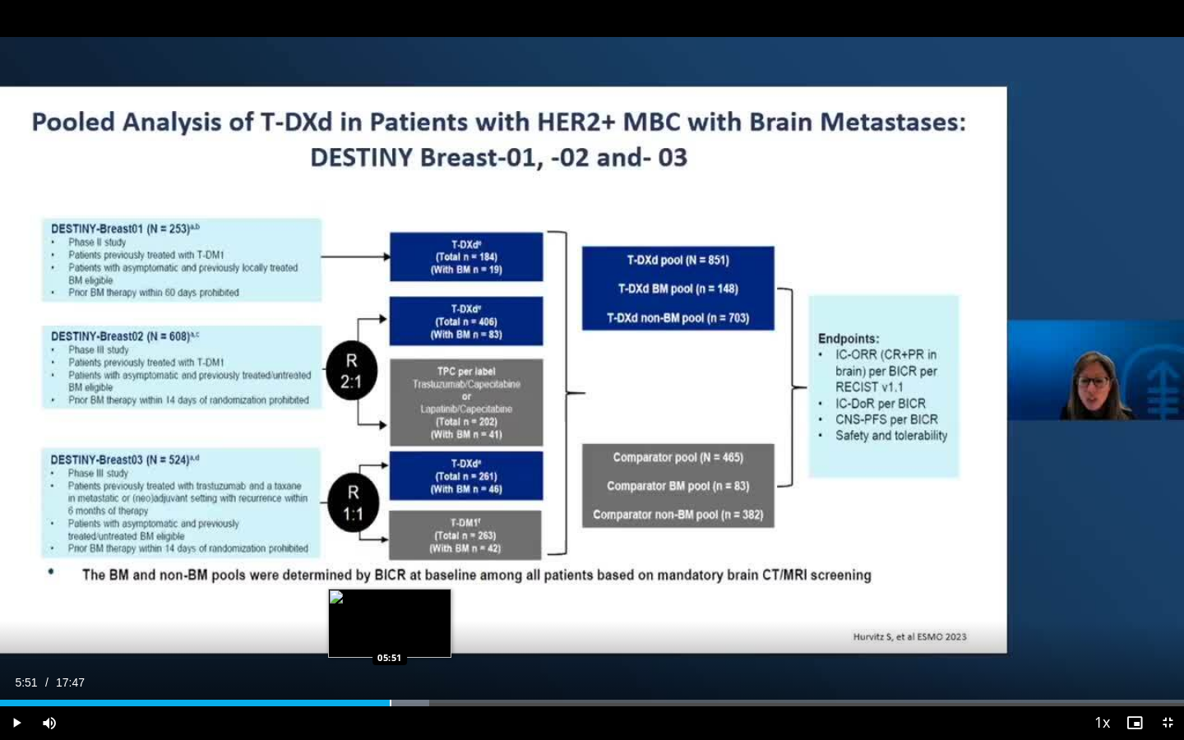
click at [390, 667] on div "Loaded : 36.22% 05:51 05:51" at bounding box center [592, 699] width 1184 height 16
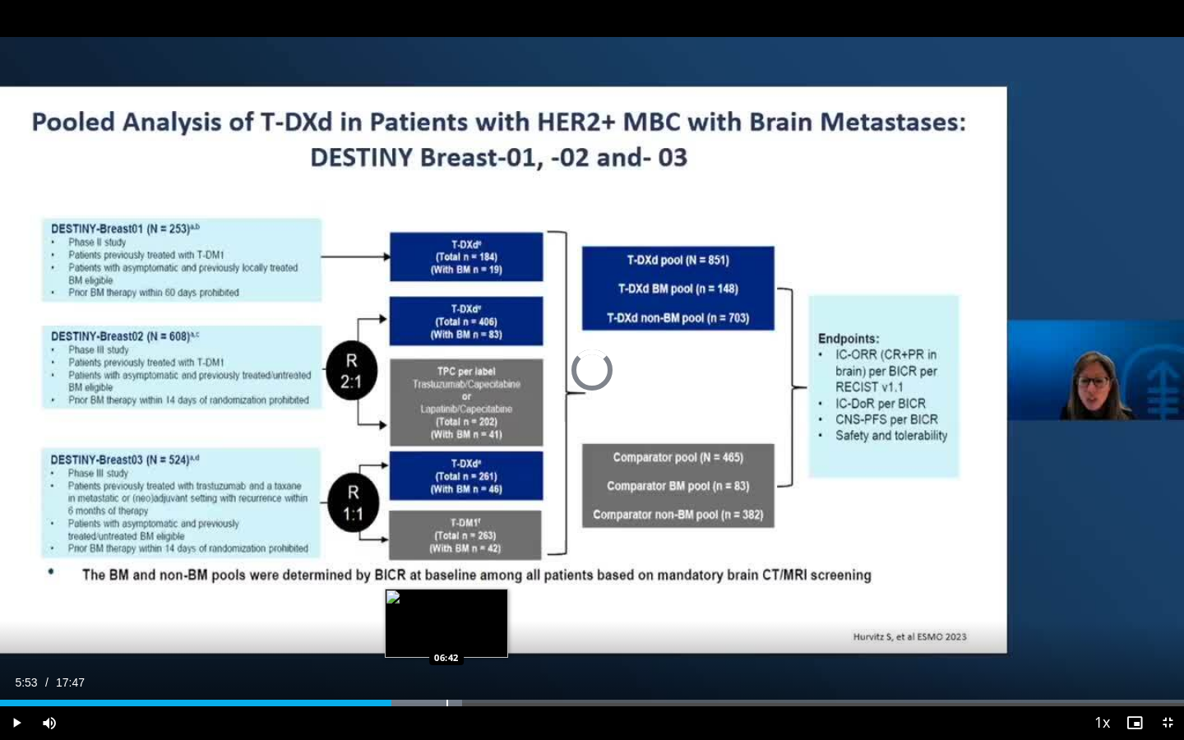
click at [447, 667] on div "Progress Bar" at bounding box center [448, 703] width 2 height 7
click at [412, 667] on div "Progress Bar" at bounding box center [413, 703] width 2 height 7
click at [445, 667] on div "Progress Bar" at bounding box center [446, 703] width 2 height 7
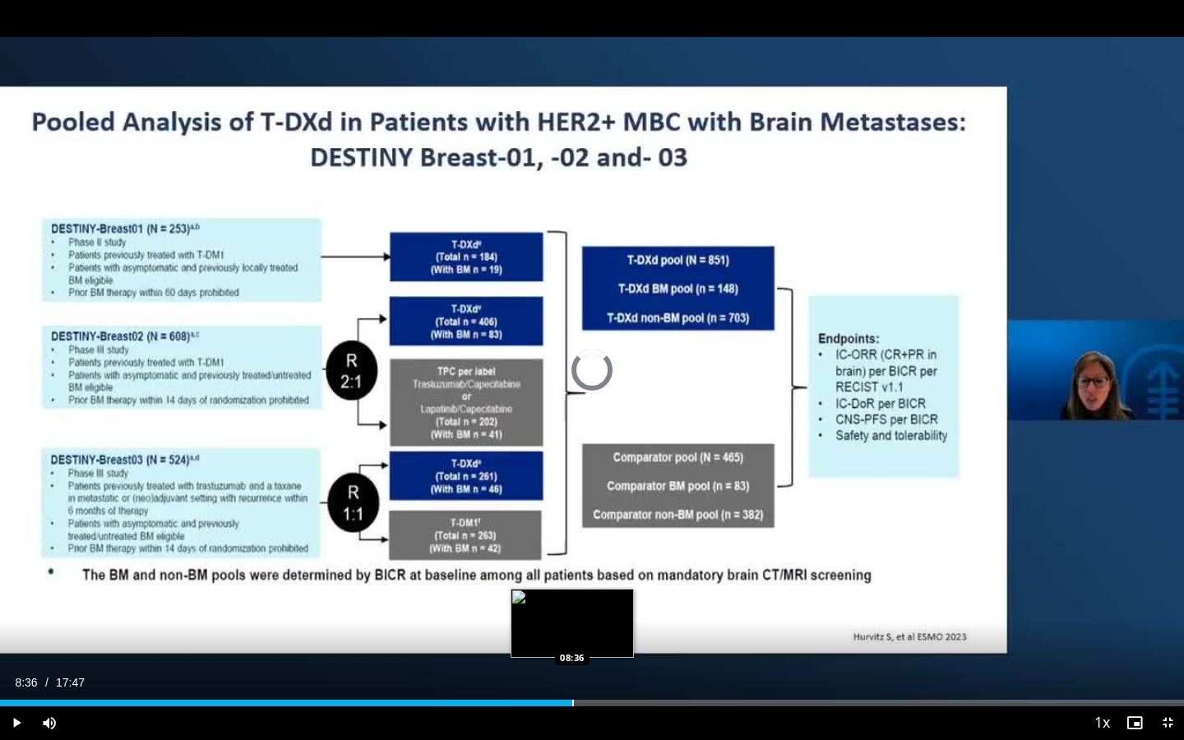
click at [572, 667] on div "Progress Bar" at bounding box center [573, 703] width 2 height 7
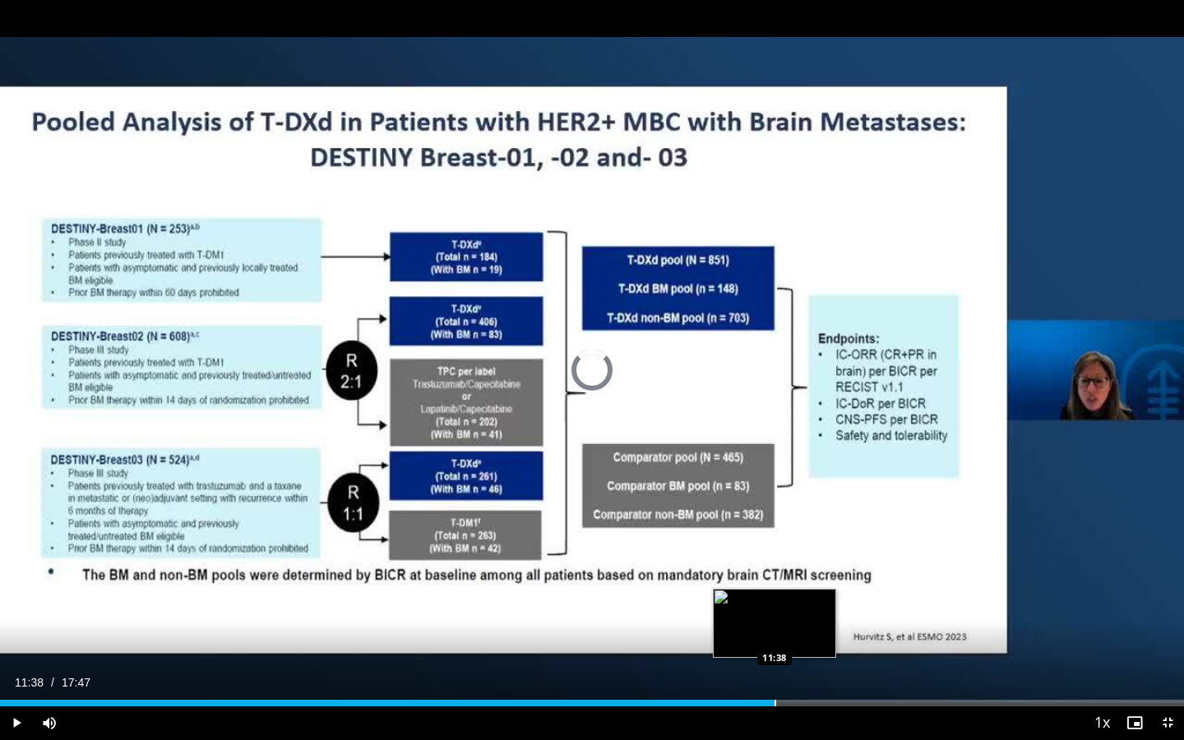
click at [775, 667] on div "Progress Bar" at bounding box center [776, 703] width 2 height 7
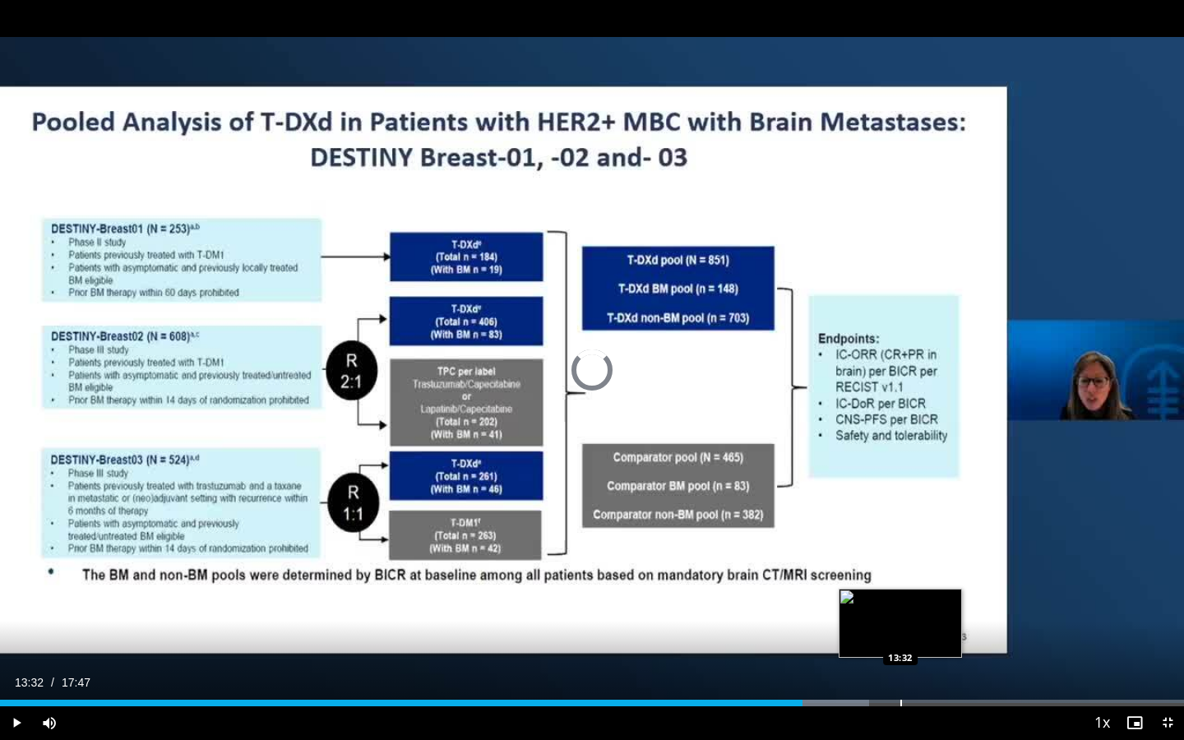
click at [901, 667] on div "Progress Bar" at bounding box center [902, 703] width 2 height 7
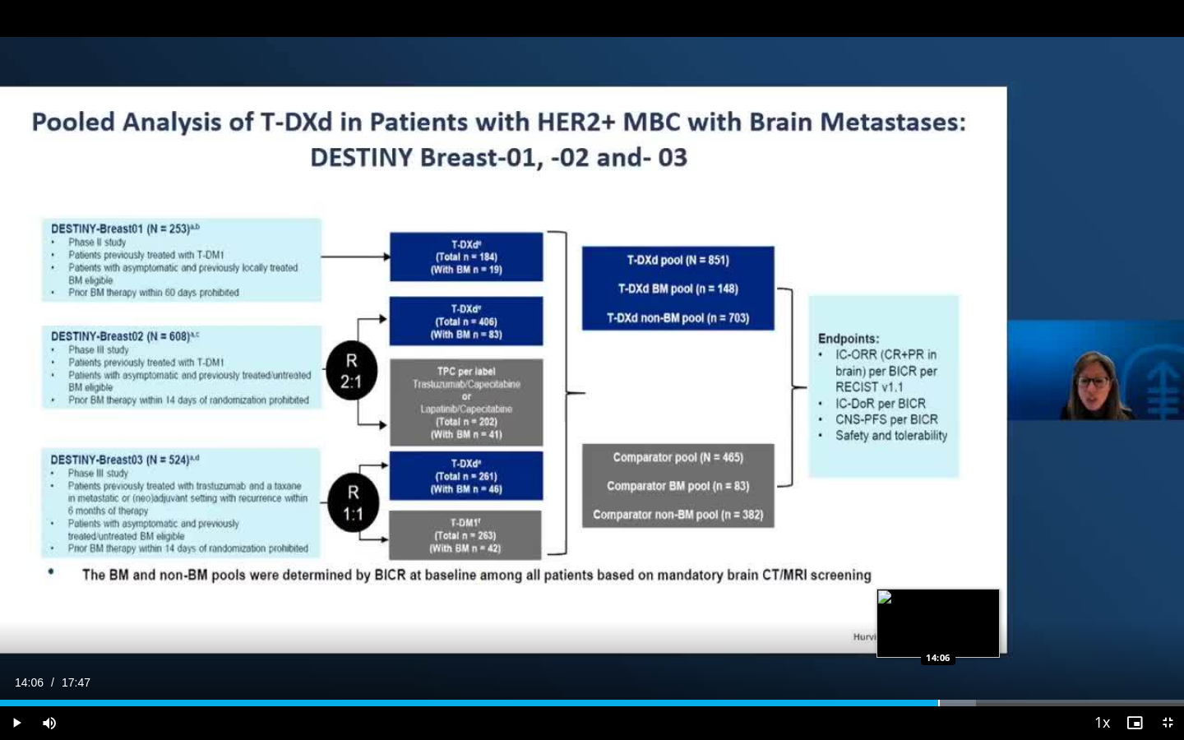
click at [938, 667] on div "Progress Bar" at bounding box center [939, 703] width 2 height 7
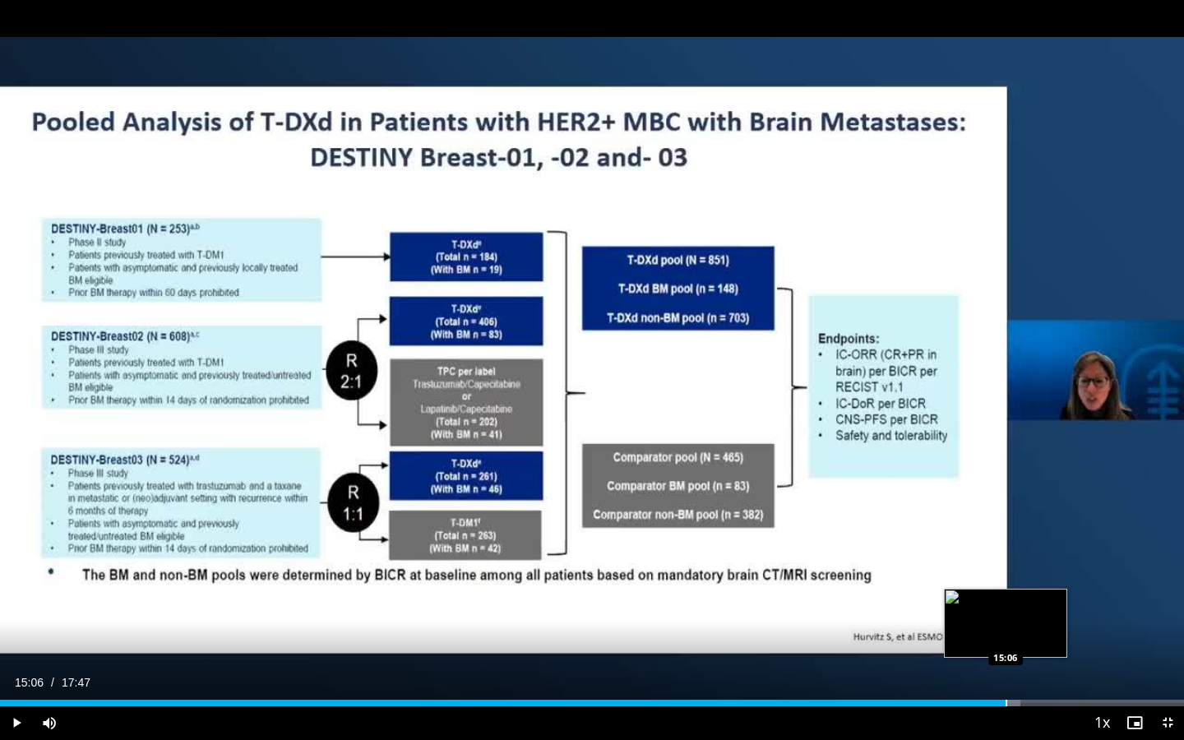
click at [1006, 667] on div "Progress Bar" at bounding box center [1007, 703] width 2 height 7
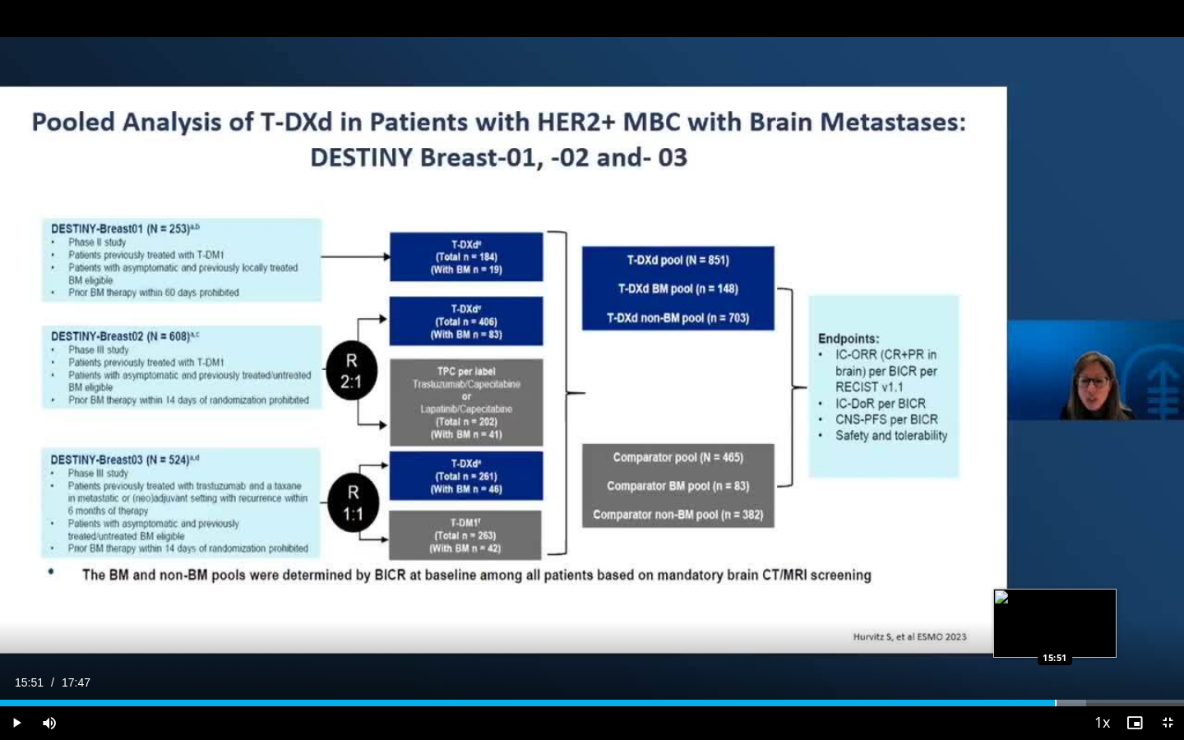
click at [1055, 667] on div "Progress Bar" at bounding box center [1056, 703] width 2 height 7
click at [1083, 667] on div "Progress Bar" at bounding box center [1084, 703] width 2 height 7
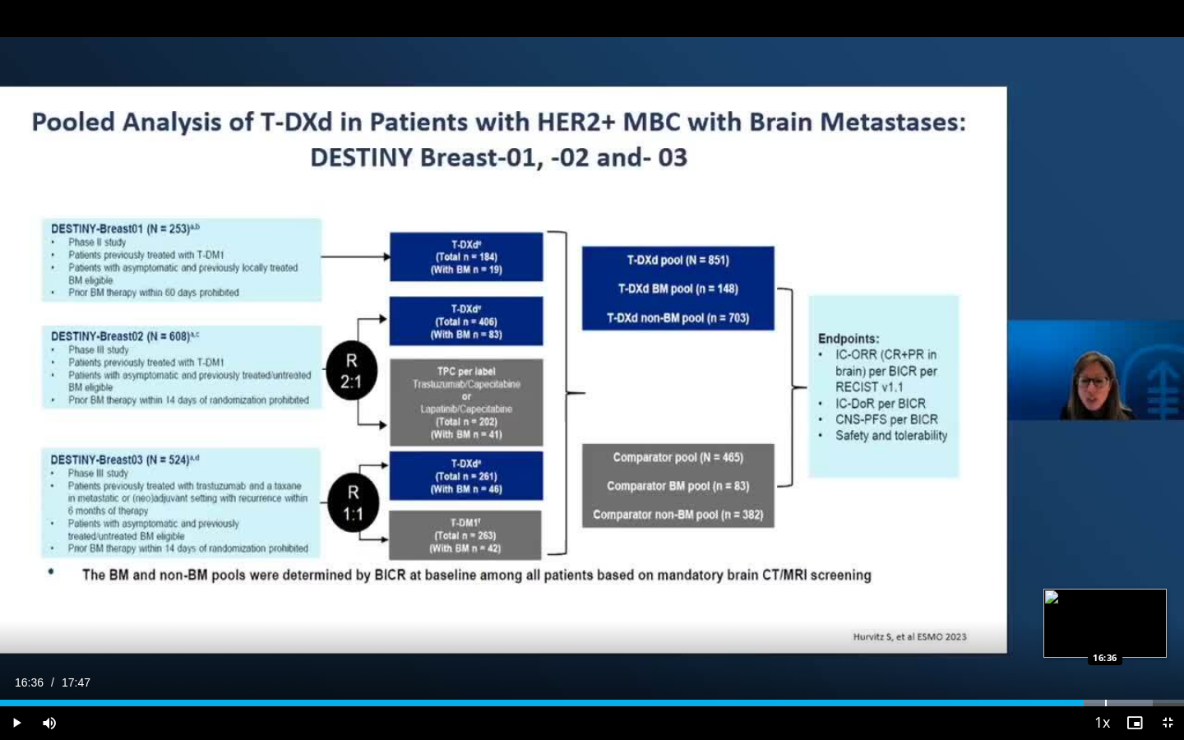
click at [1105, 667] on div "Progress Bar" at bounding box center [1106, 703] width 2 height 7
click at [1122, 667] on div "Progress Bar" at bounding box center [1123, 703] width 2 height 7
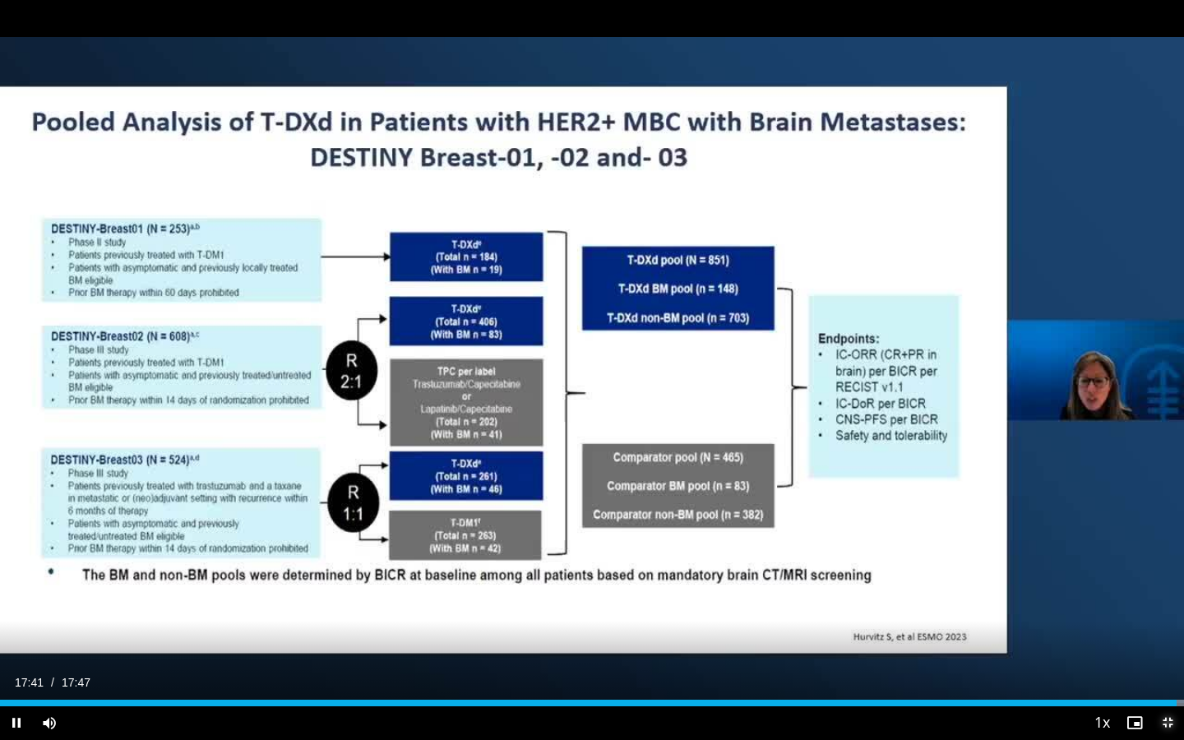
click at [1165, 667] on span "Video Player" at bounding box center [1168, 723] width 33 height 33
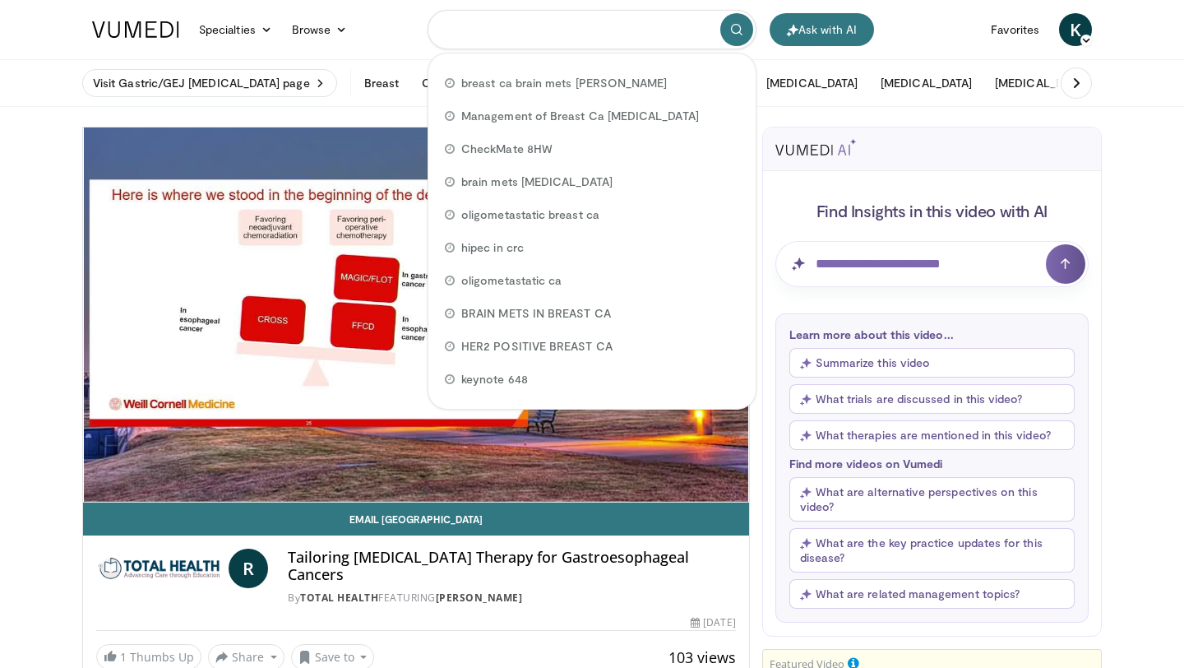
click at [617, 27] on input "Search topics, interventions" at bounding box center [592, 29] width 329 height 39
click at [561, 82] on span "breast ca brain mets [PERSON_NAME]" at bounding box center [564, 83] width 206 height 16
type input "**********"
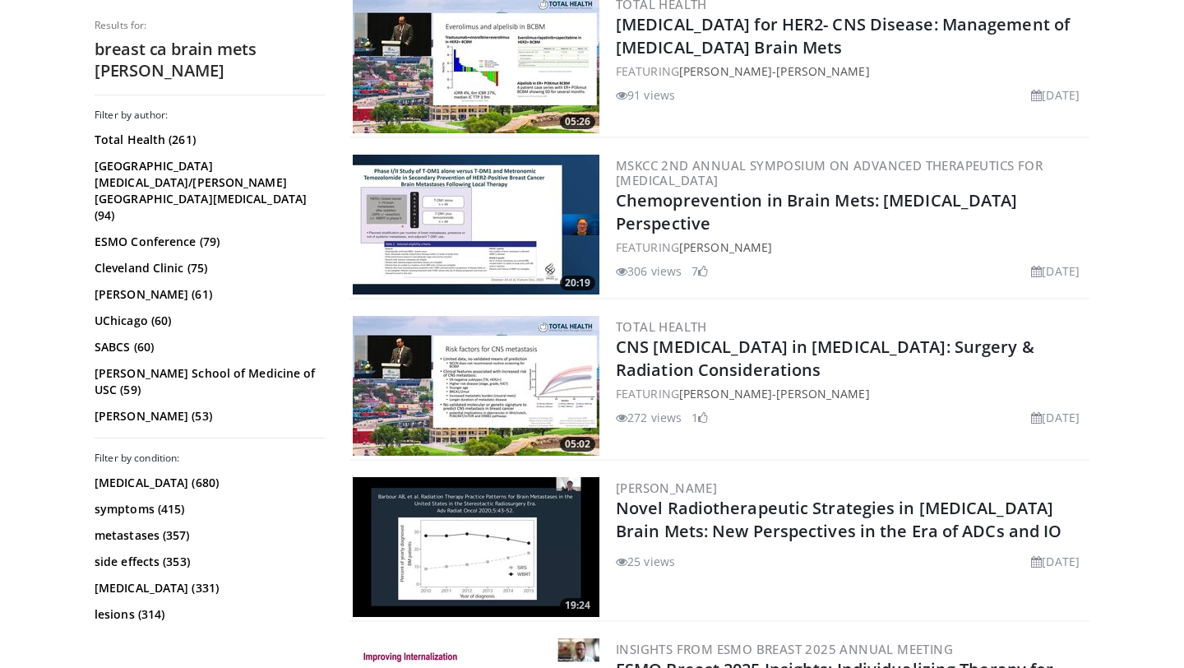
scroll to position [724, 0]
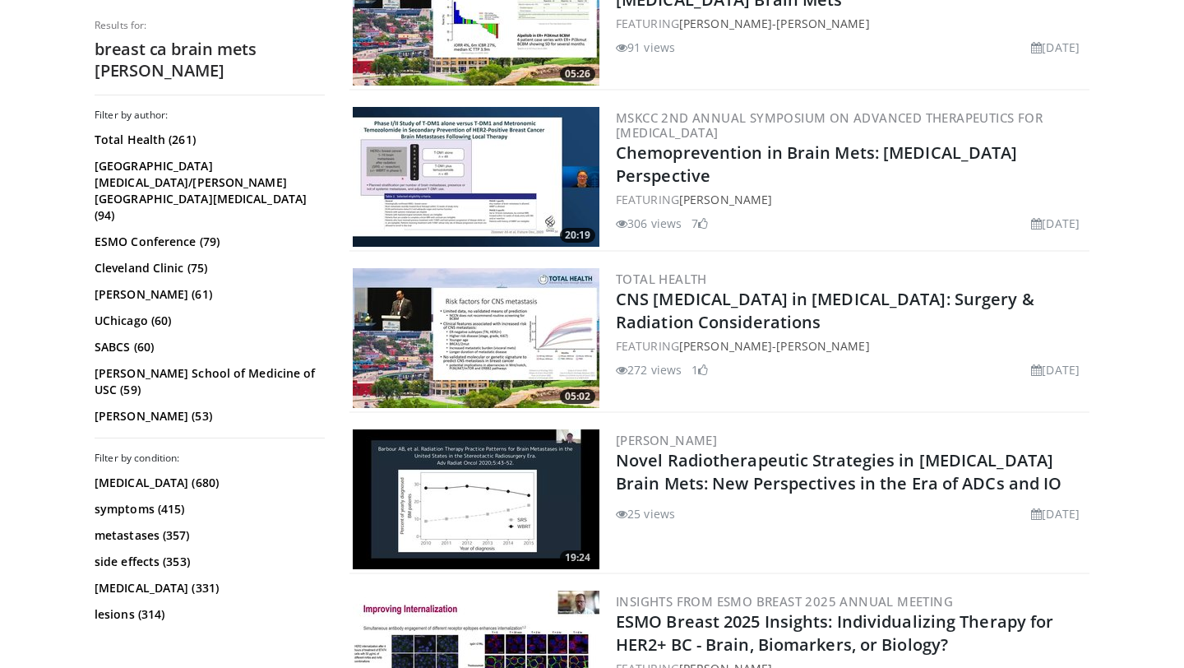
click at [538, 336] on img at bounding box center [476, 338] width 247 height 140
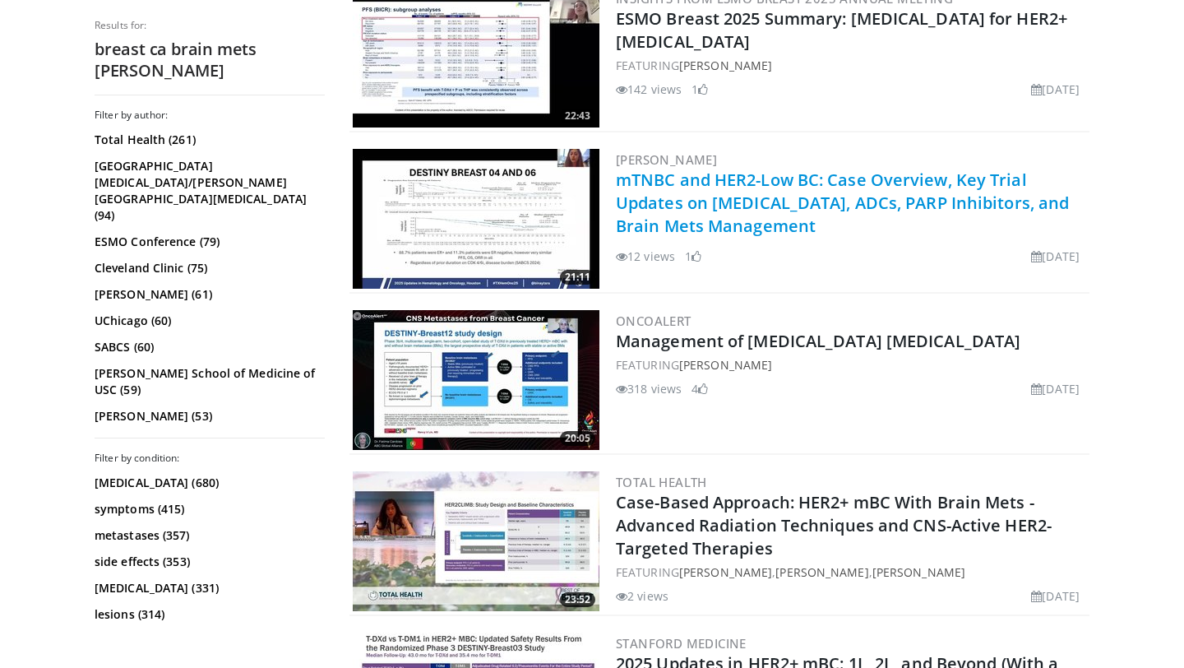
scroll to position [1711, 0]
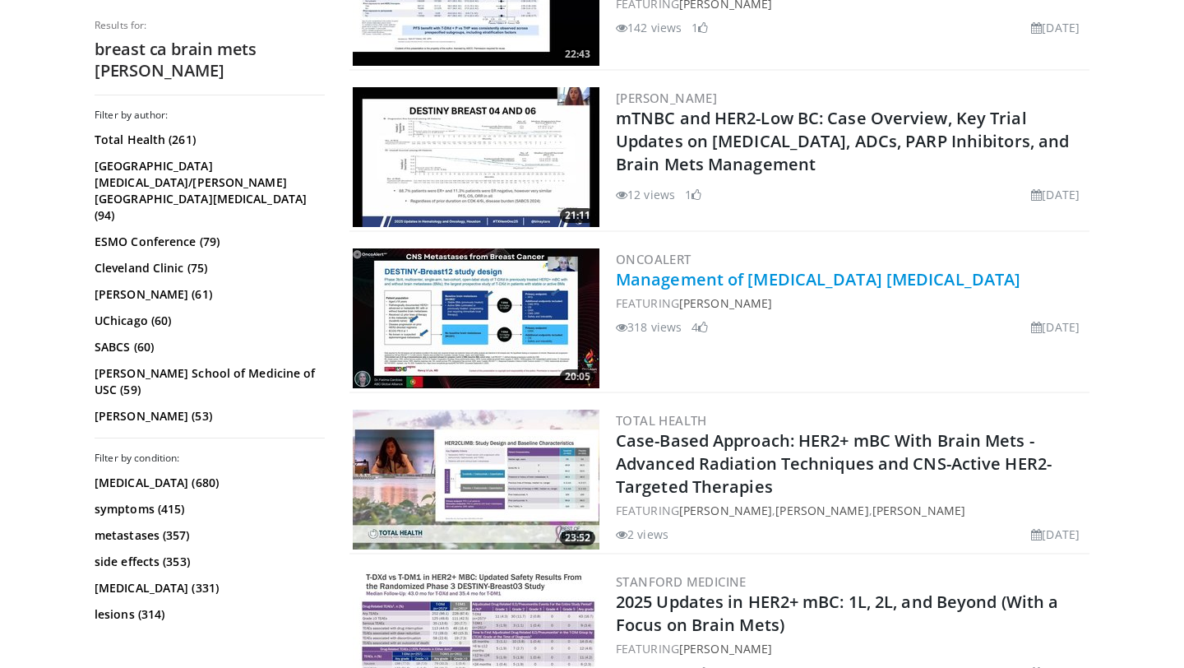
click at [705, 282] on link "Management of [MEDICAL_DATA] [MEDICAL_DATA]" at bounding box center [818, 279] width 405 height 22
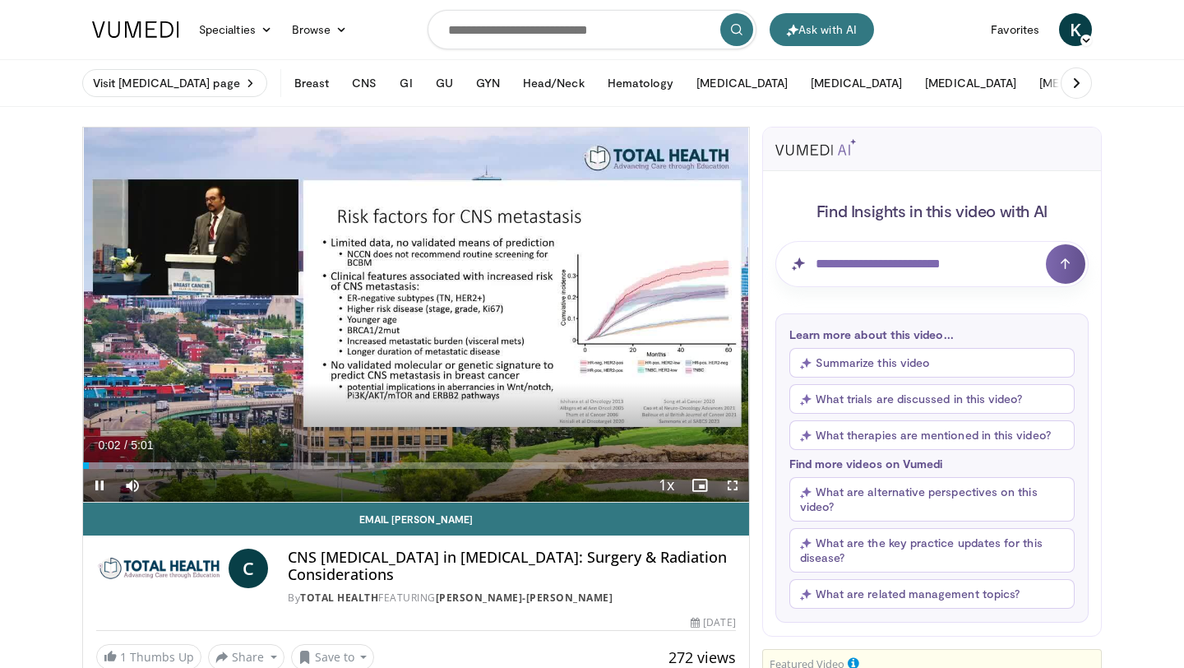
click at [732, 487] on span "Video Player" at bounding box center [732, 485] width 33 height 33
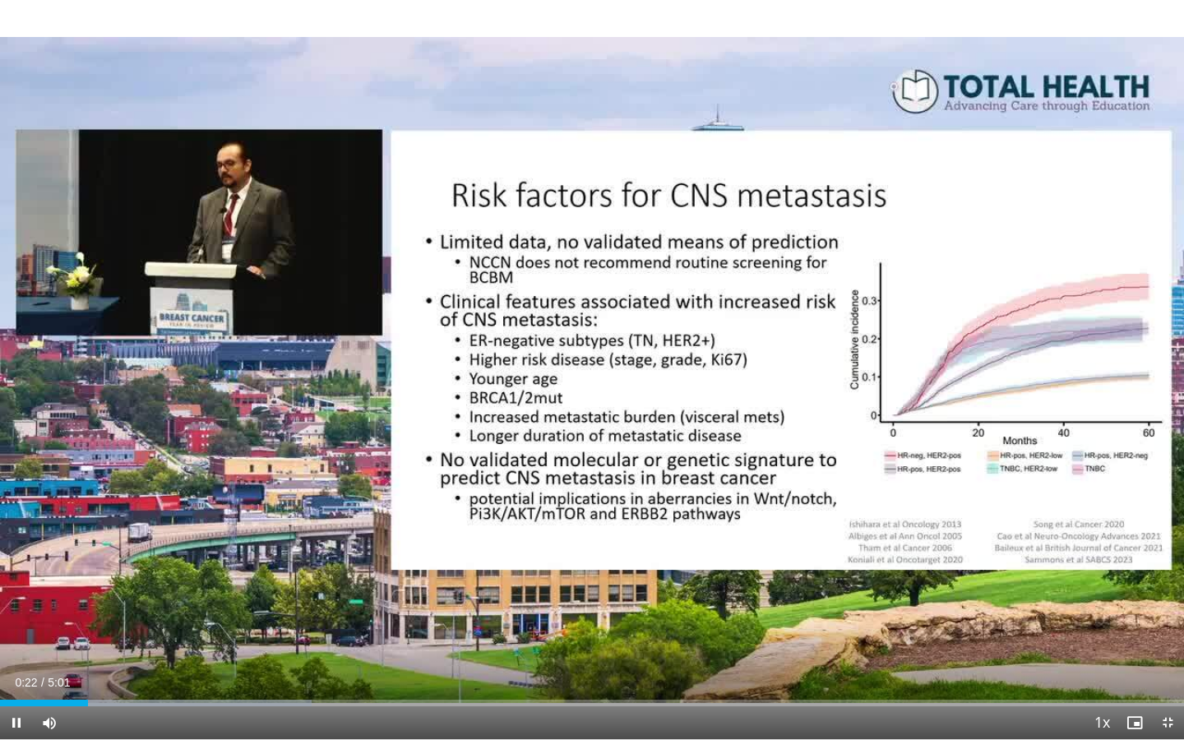
click at [876, 667] on video-js "**********" at bounding box center [592, 370] width 1184 height 740
click at [314, 667] on video-js "**********" at bounding box center [592, 370] width 1184 height 740
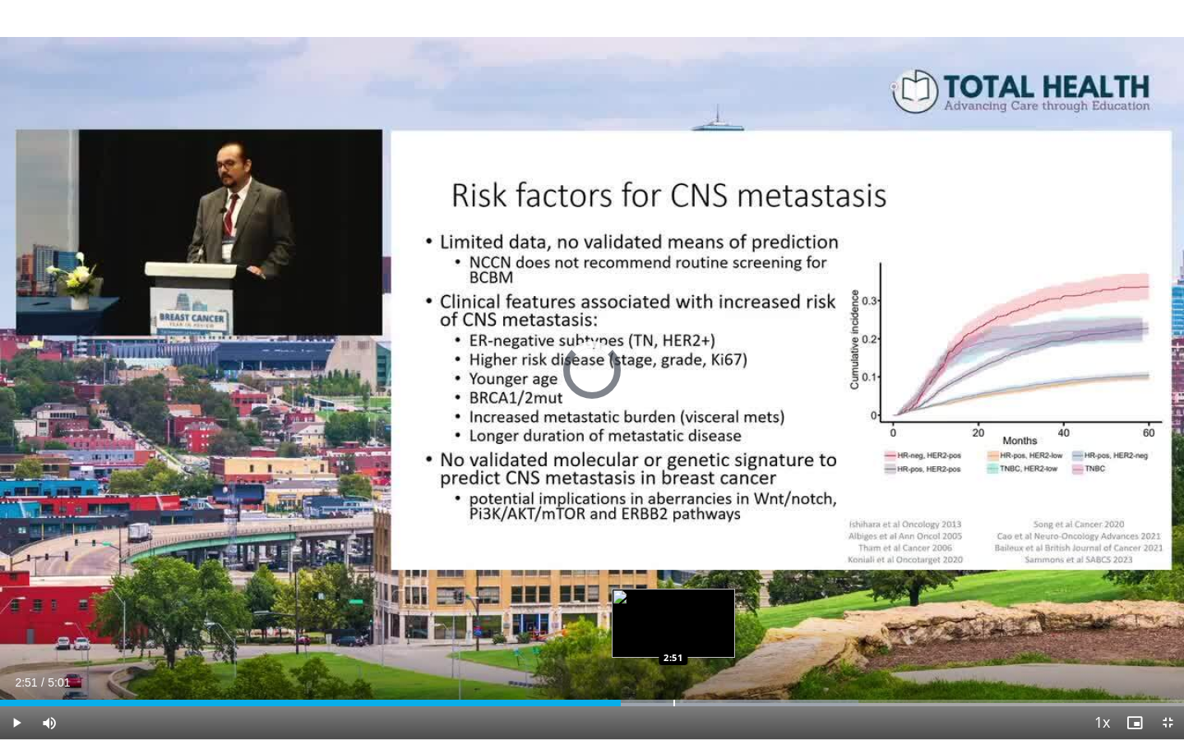
click at [674, 667] on div "Progress Bar" at bounding box center [675, 703] width 2 height 7
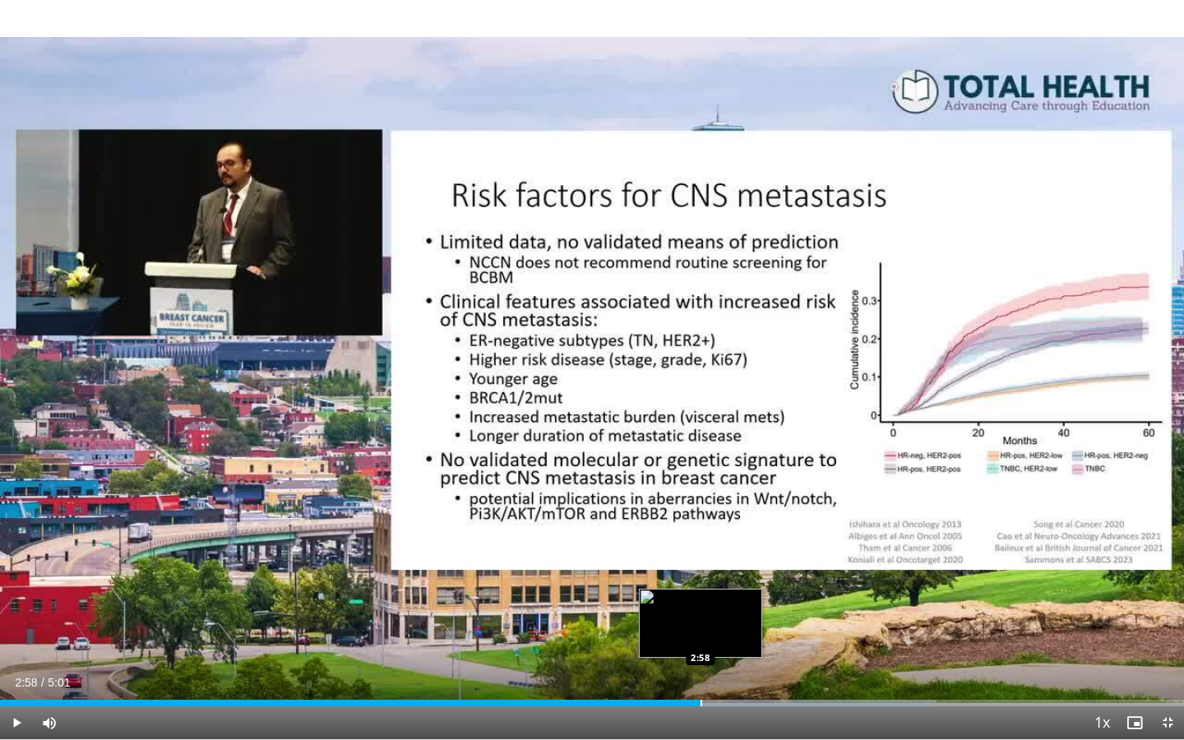
click at [701, 667] on div "Progress Bar" at bounding box center [702, 703] width 2 height 7
click at [732, 667] on div "Progress Bar" at bounding box center [733, 703] width 2 height 7
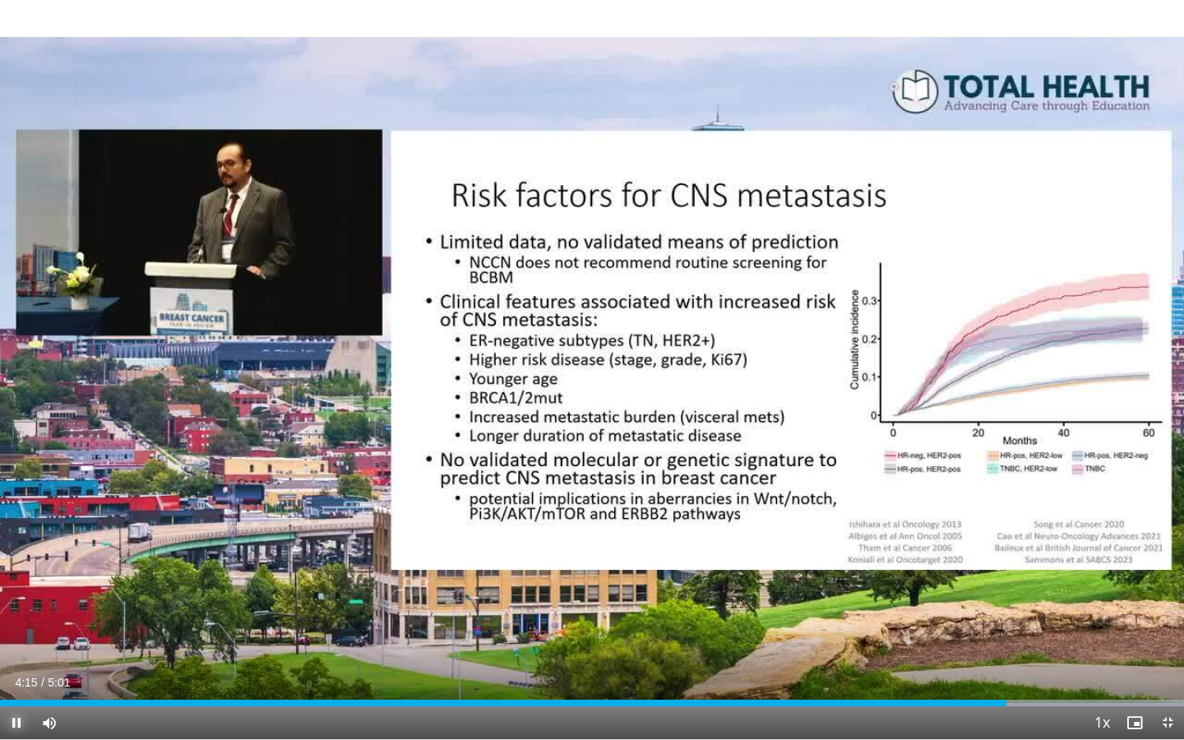
click at [16, 667] on span "Video Player" at bounding box center [16, 723] width 33 height 33
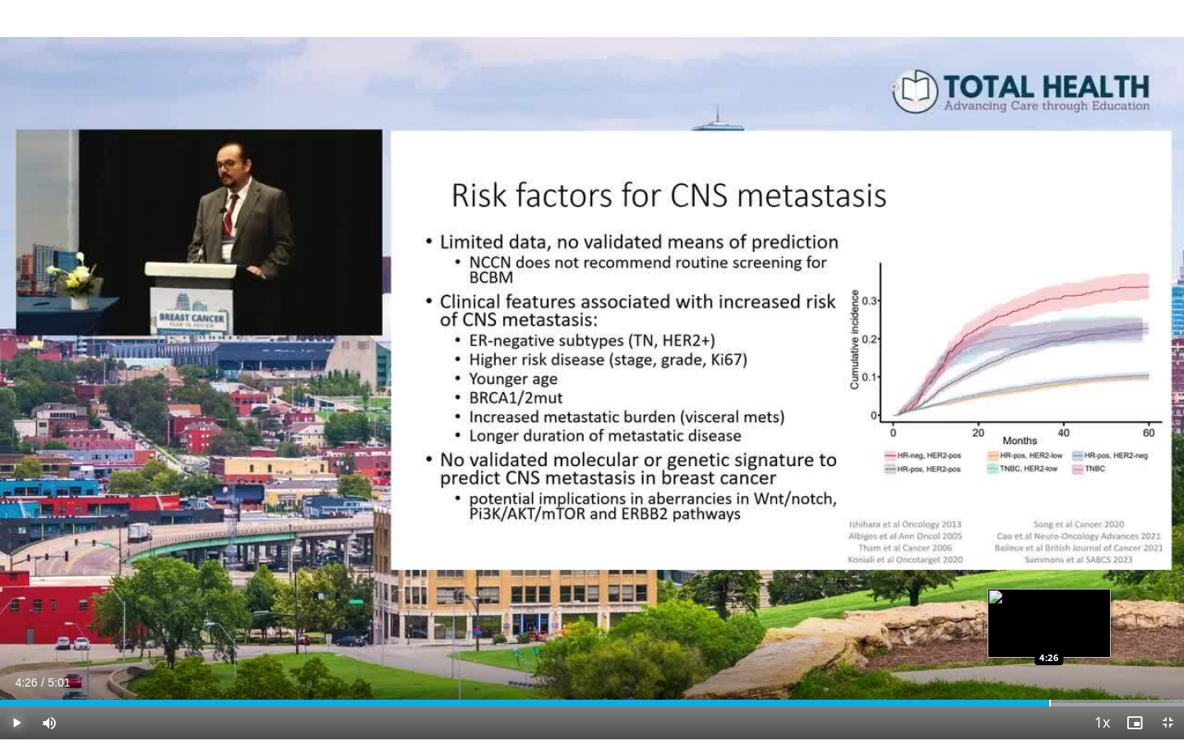
click at [1050, 667] on div "Progress Bar" at bounding box center [1051, 703] width 2 height 7
click at [1068, 667] on div "Progress Bar" at bounding box center [1069, 703] width 2 height 7
click at [1079, 667] on div "Progress Bar" at bounding box center [1080, 703] width 2 height 7
click at [21, 667] on span "Video Player" at bounding box center [16, 723] width 33 height 33
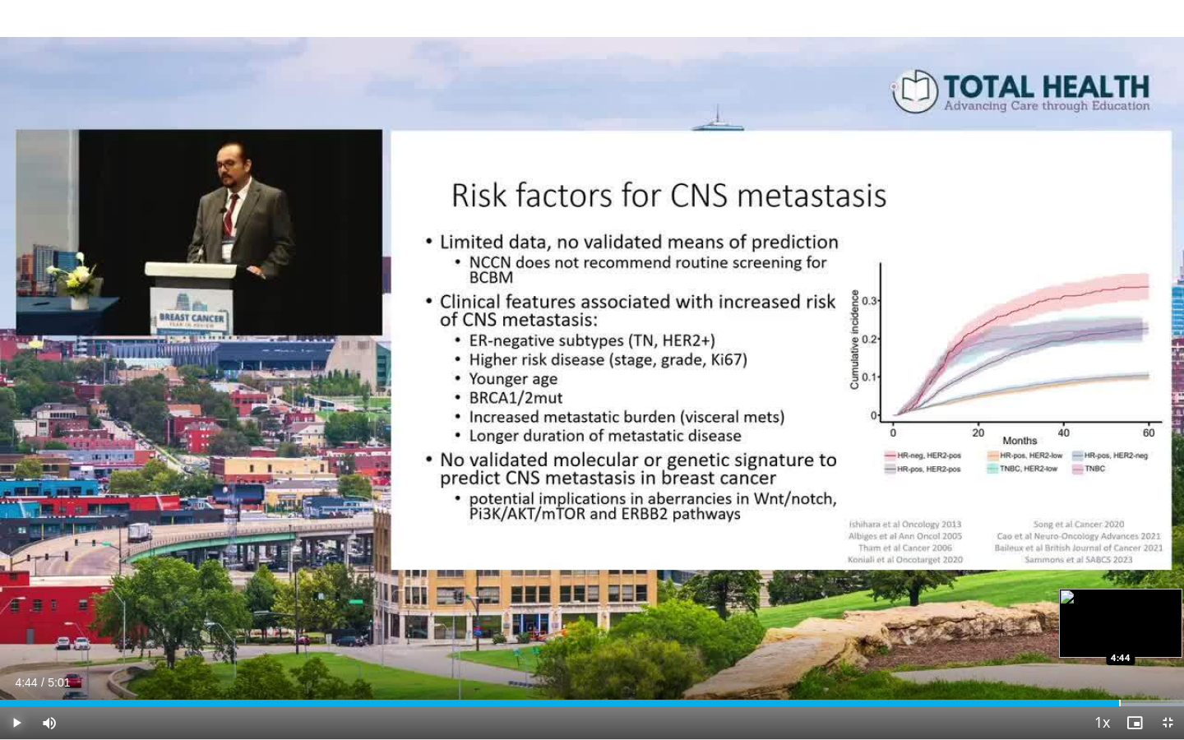
click at [1119, 667] on div "Progress Bar" at bounding box center [1120, 703] width 2 height 7
click at [1139, 667] on span "Video Player" at bounding box center [1135, 723] width 33 height 33
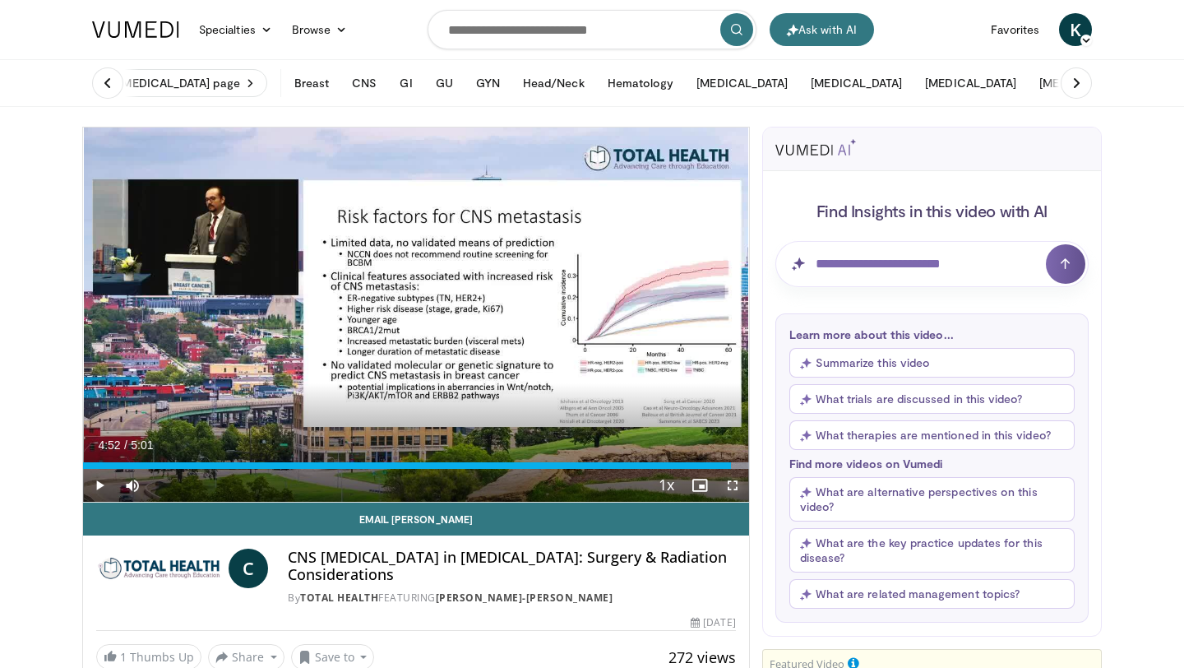
click at [731, 484] on span "Video Player" at bounding box center [732, 485] width 33 height 33
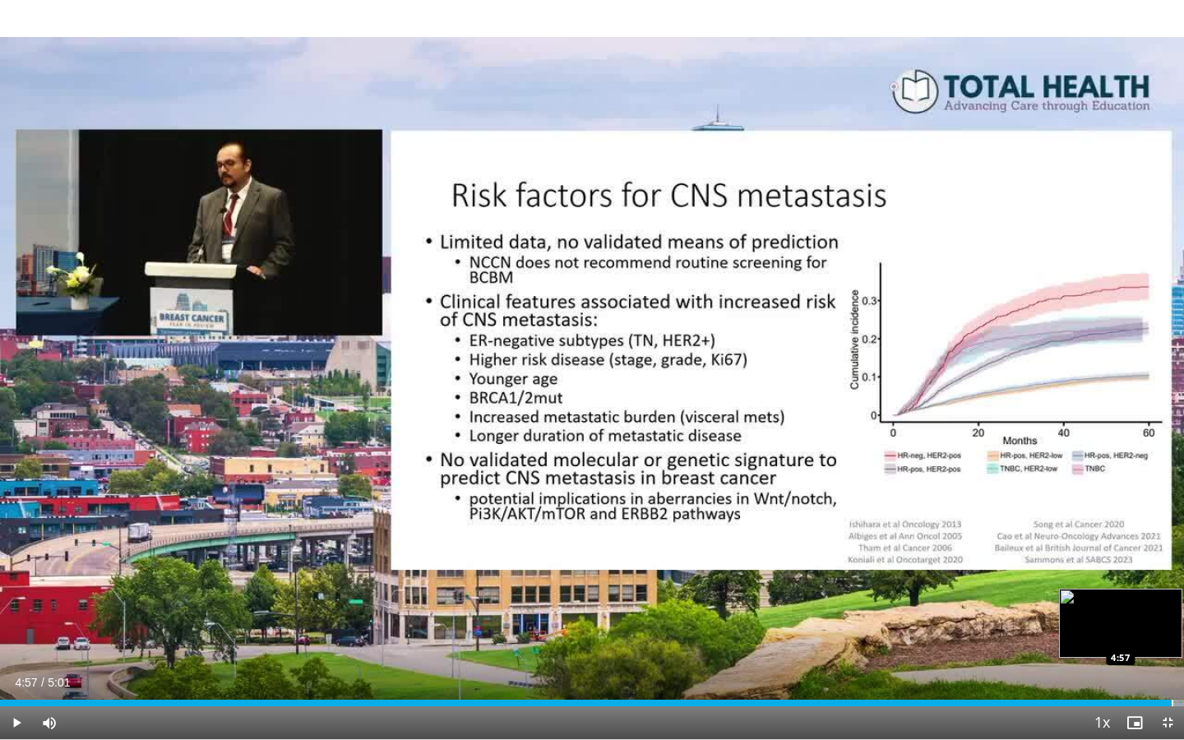
click at [1172, 667] on div "Progress Bar" at bounding box center [1173, 703] width 2 height 7
click at [1184, 667] on div "Progress Bar" at bounding box center [1185, 703] width 2 height 7
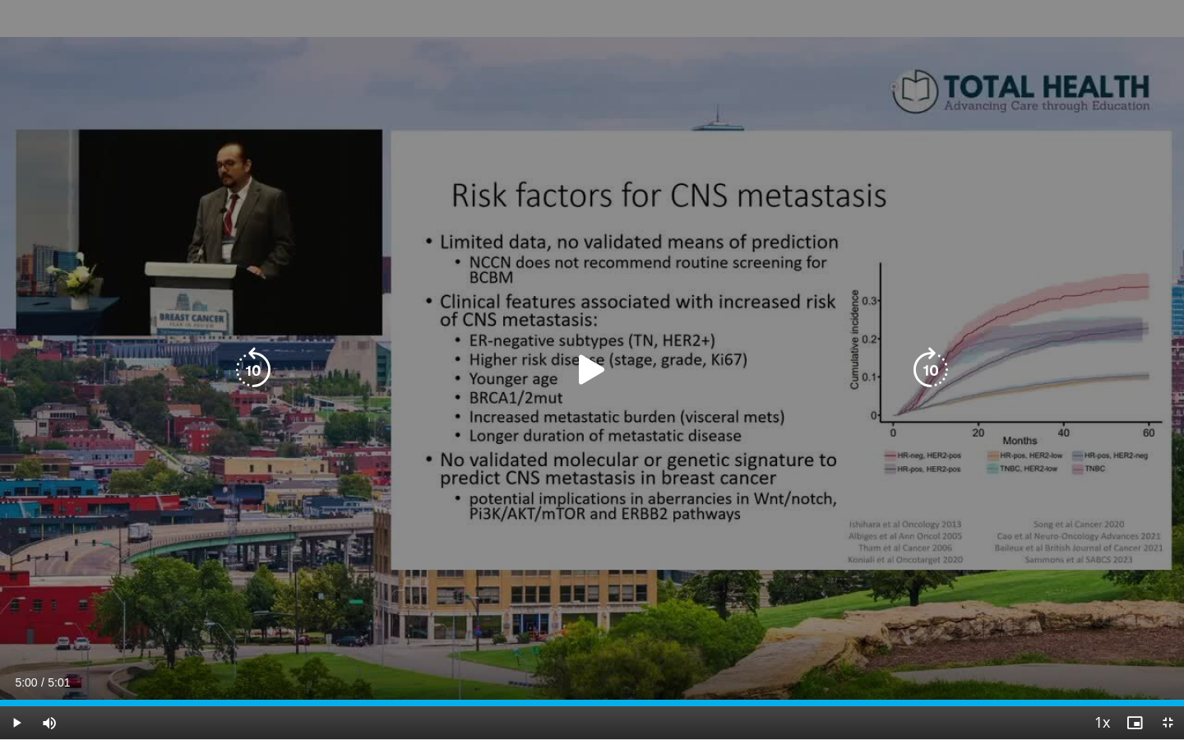
click at [657, 640] on div "10 seconds Tap to unmute" at bounding box center [592, 369] width 1184 height 739
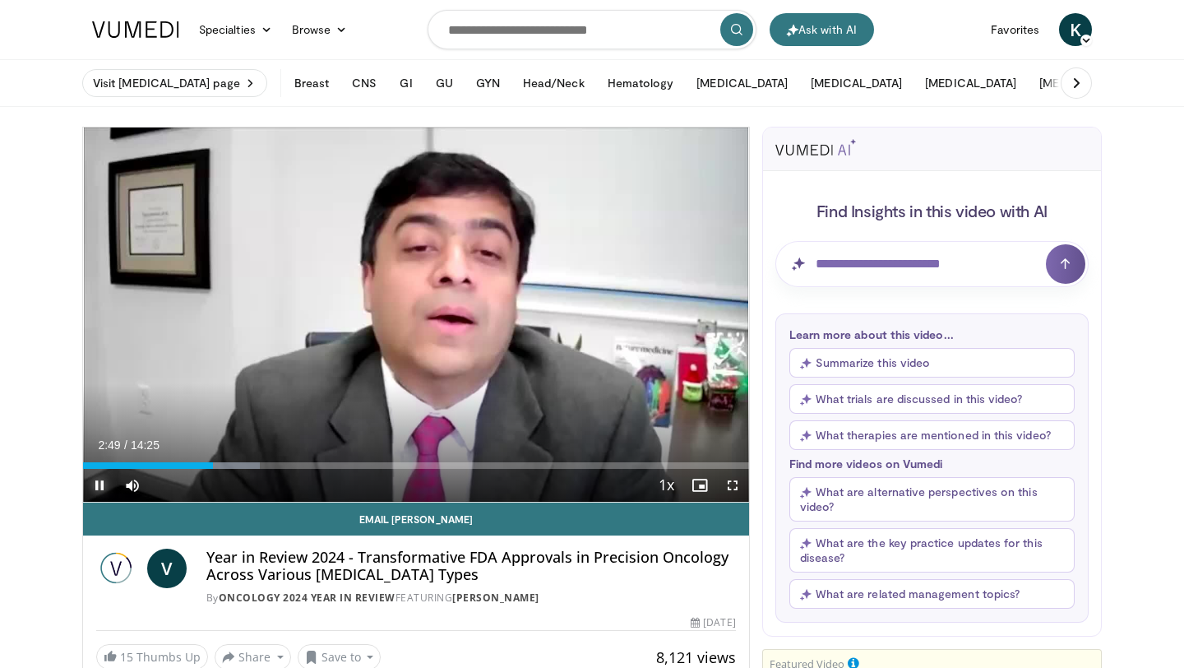
click at [98, 480] on span "Video Player" at bounding box center [99, 485] width 33 height 33
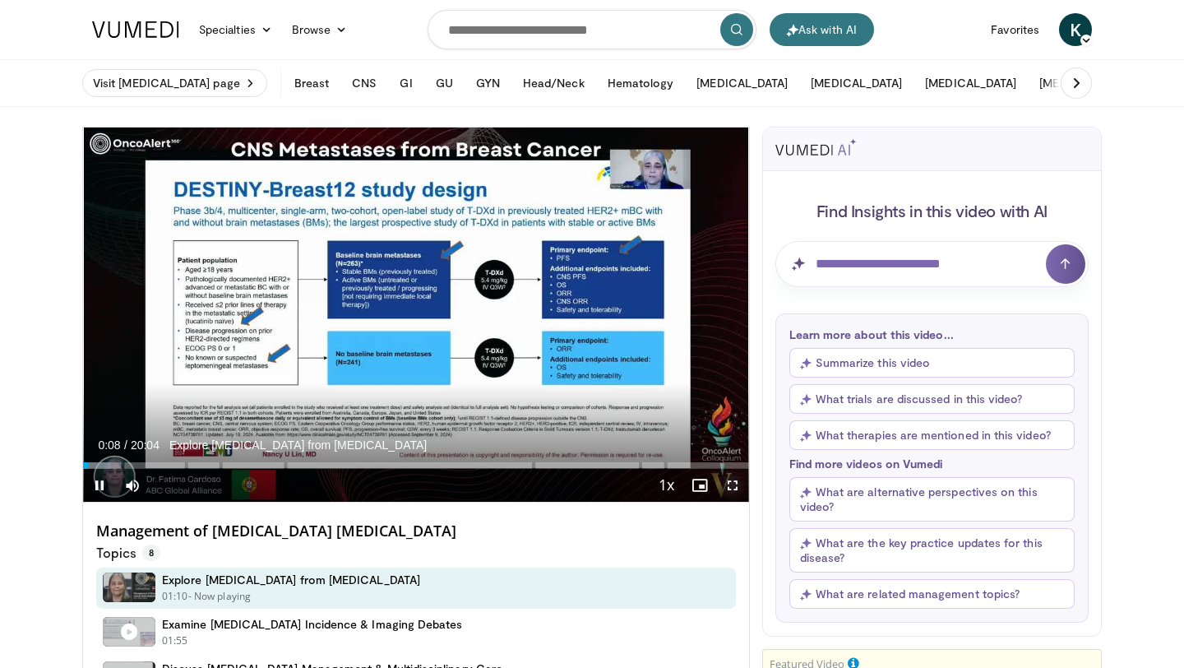
click at [730, 486] on span "Video Player" at bounding box center [732, 485] width 33 height 33
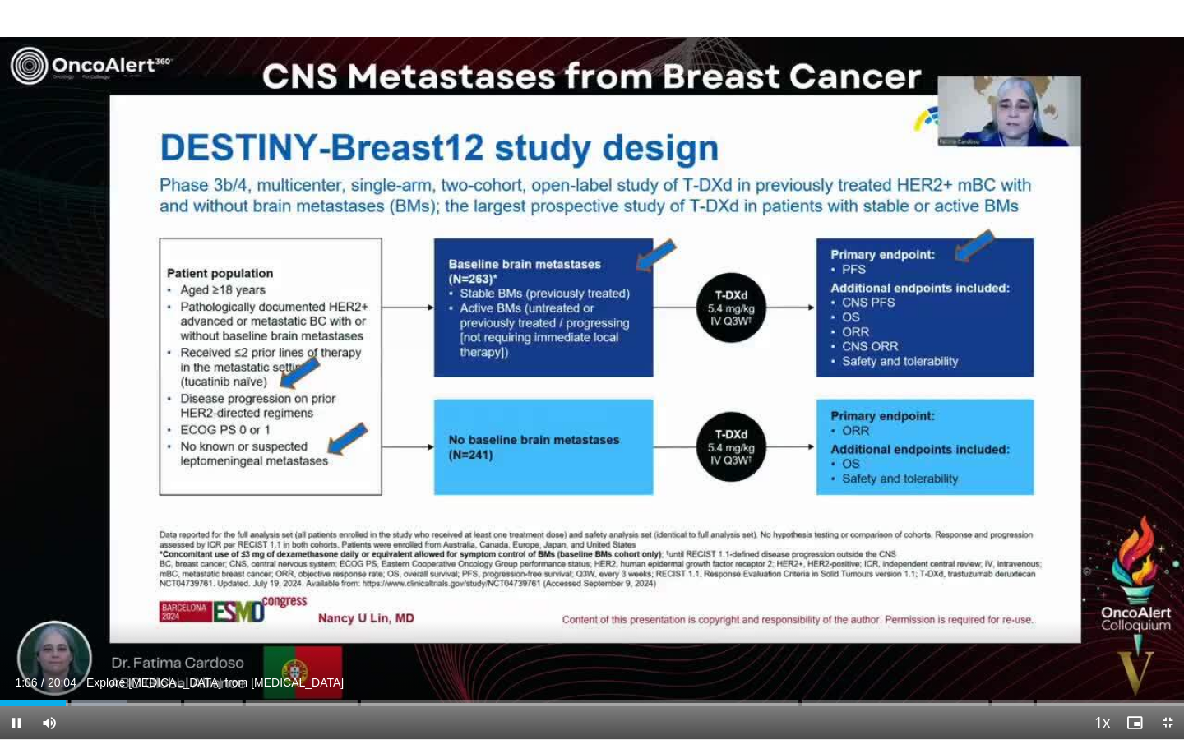
click at [792, 667] on div "Current Time 1:06 / Duration 20:04 Explore [MEDICAL_DATA] from [MEDICAL_DATA] P…" at bounding box center [592, 723] width 1184 height 33
click at [1166, 667] on span "Video Player" at bounding box center [1168, 723] width 33 height 33
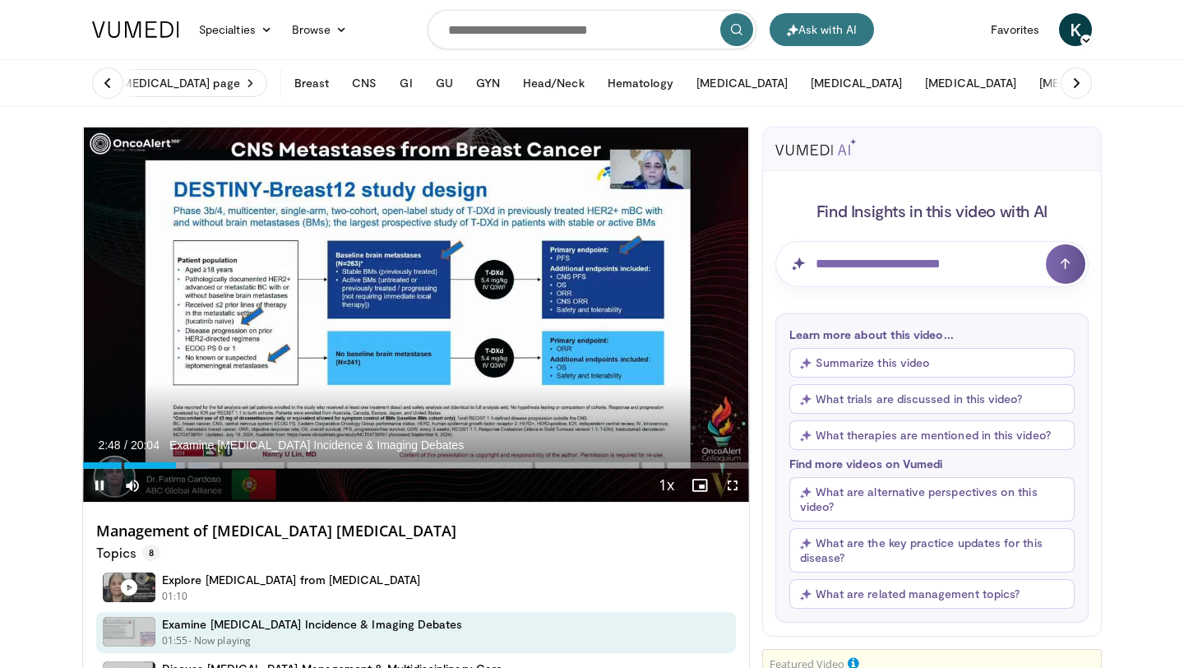
click at [100, 484] on span "Video Player" at bounding box center [99, 485] width 33 height 33
